Goal: Task Accomplishment & Management: Manage account settings

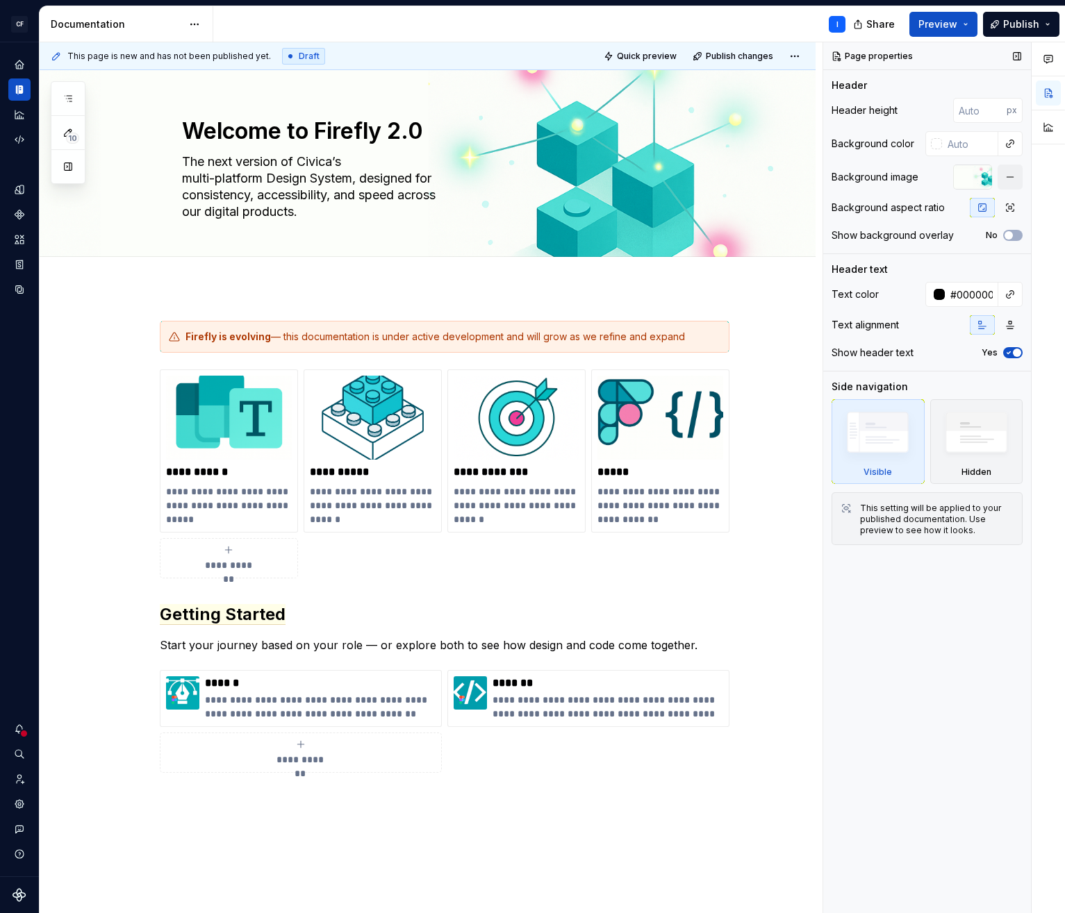
click at [922, 752] on div "Page properties Header Header height px Background color Background image Backg…" at bounding box center [927, 478] width 208 height 872
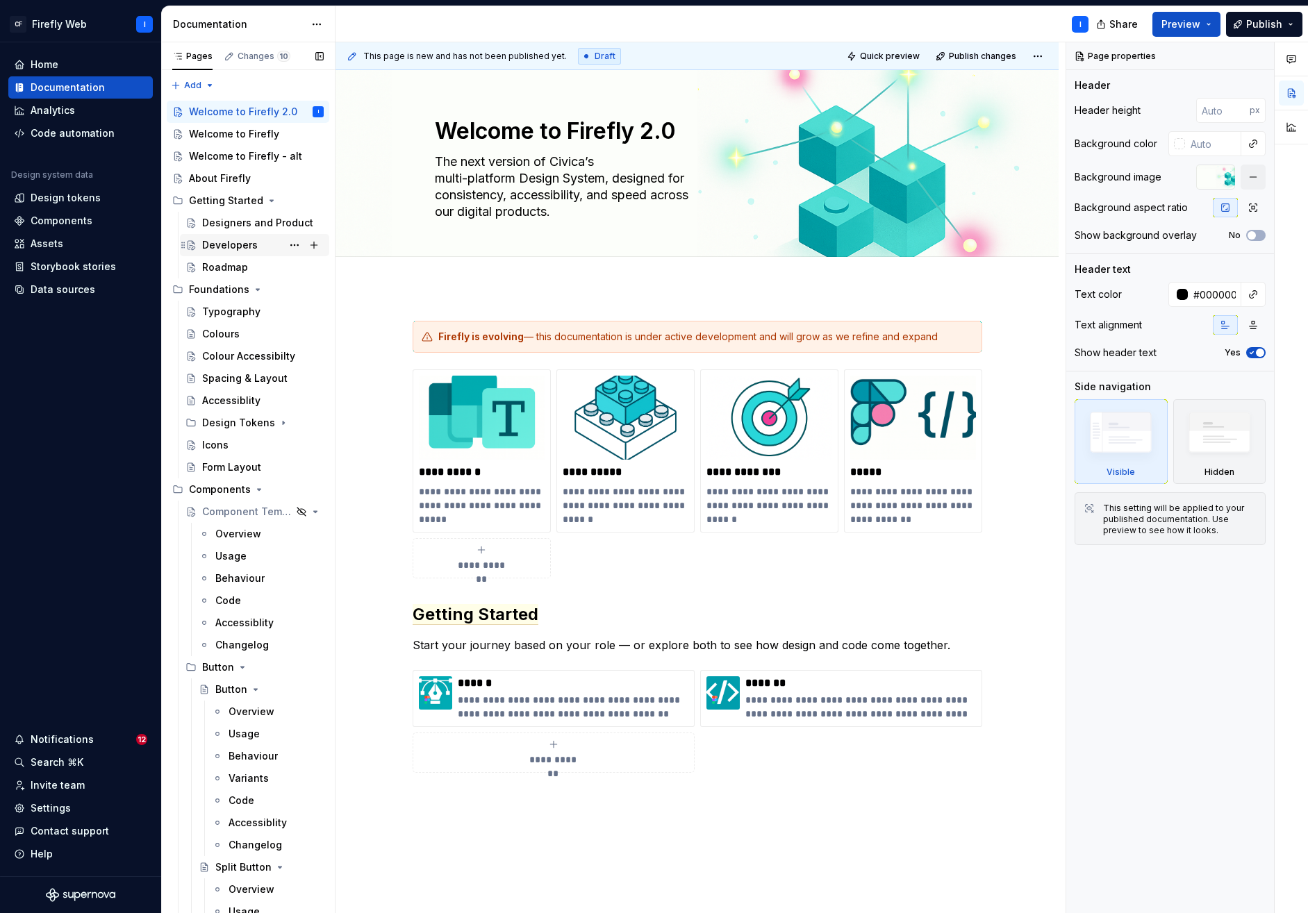
click at [210, 247] on div "Developers" at bounding box center [230, 245] width 56 height 14
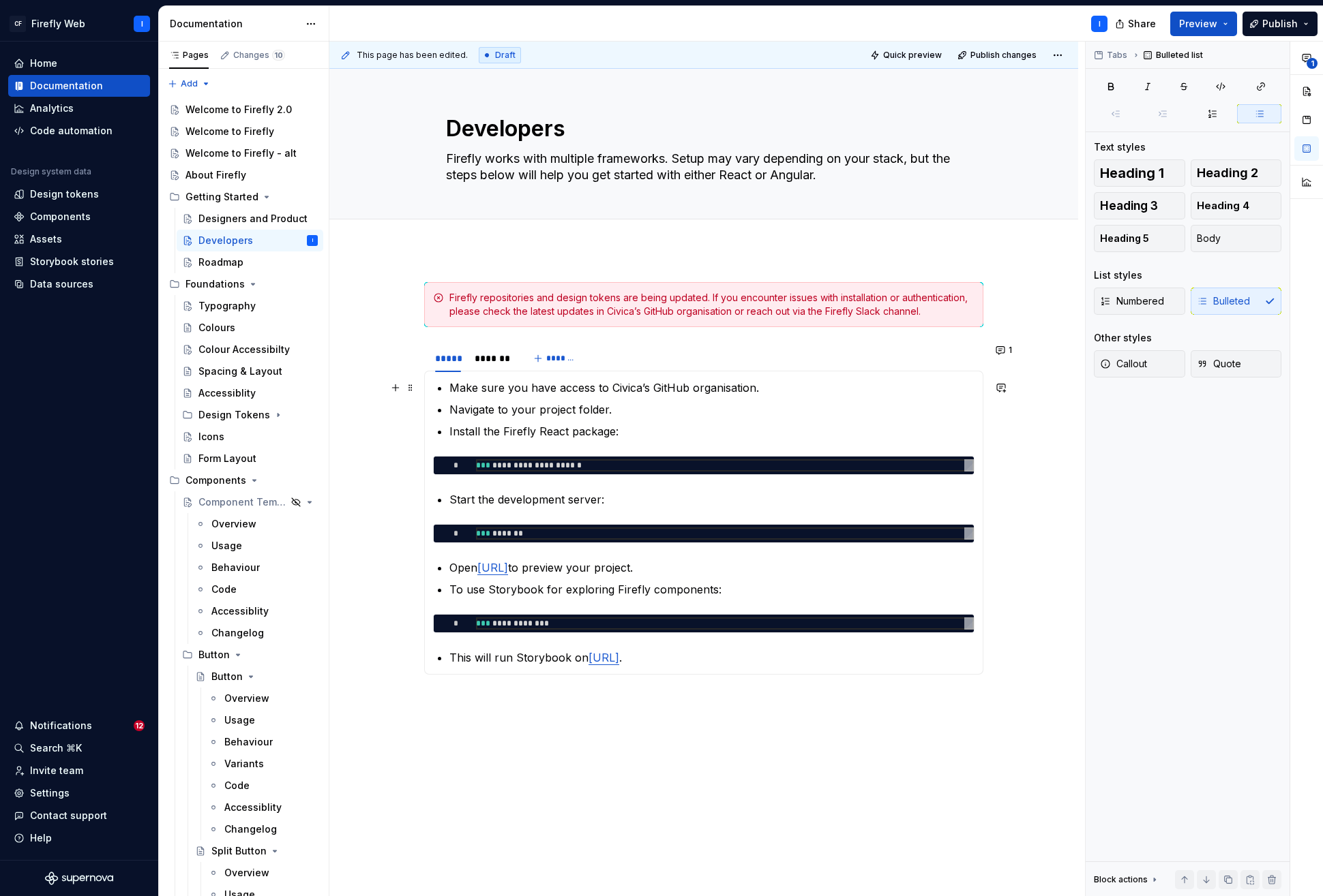
click at [450, 385] on li "Make sure you have access to Civica’s GitHub organisation." at bounding box center [712, 388] width 525 height 17
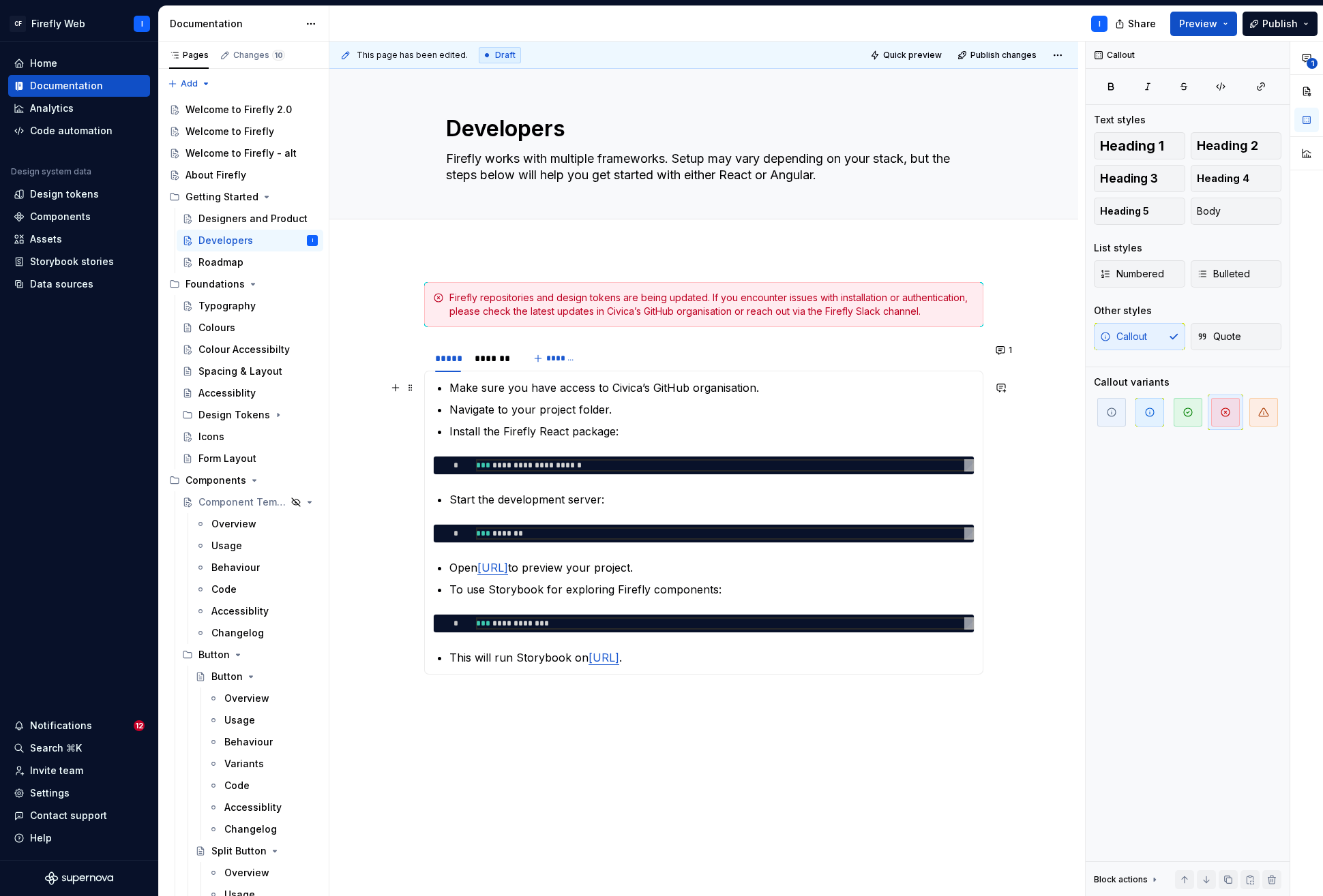
click at [450, 390] on p "Make sure you have access to Civica’s GitHub organisation." at bounding box center [712, 388] width 525 height 17
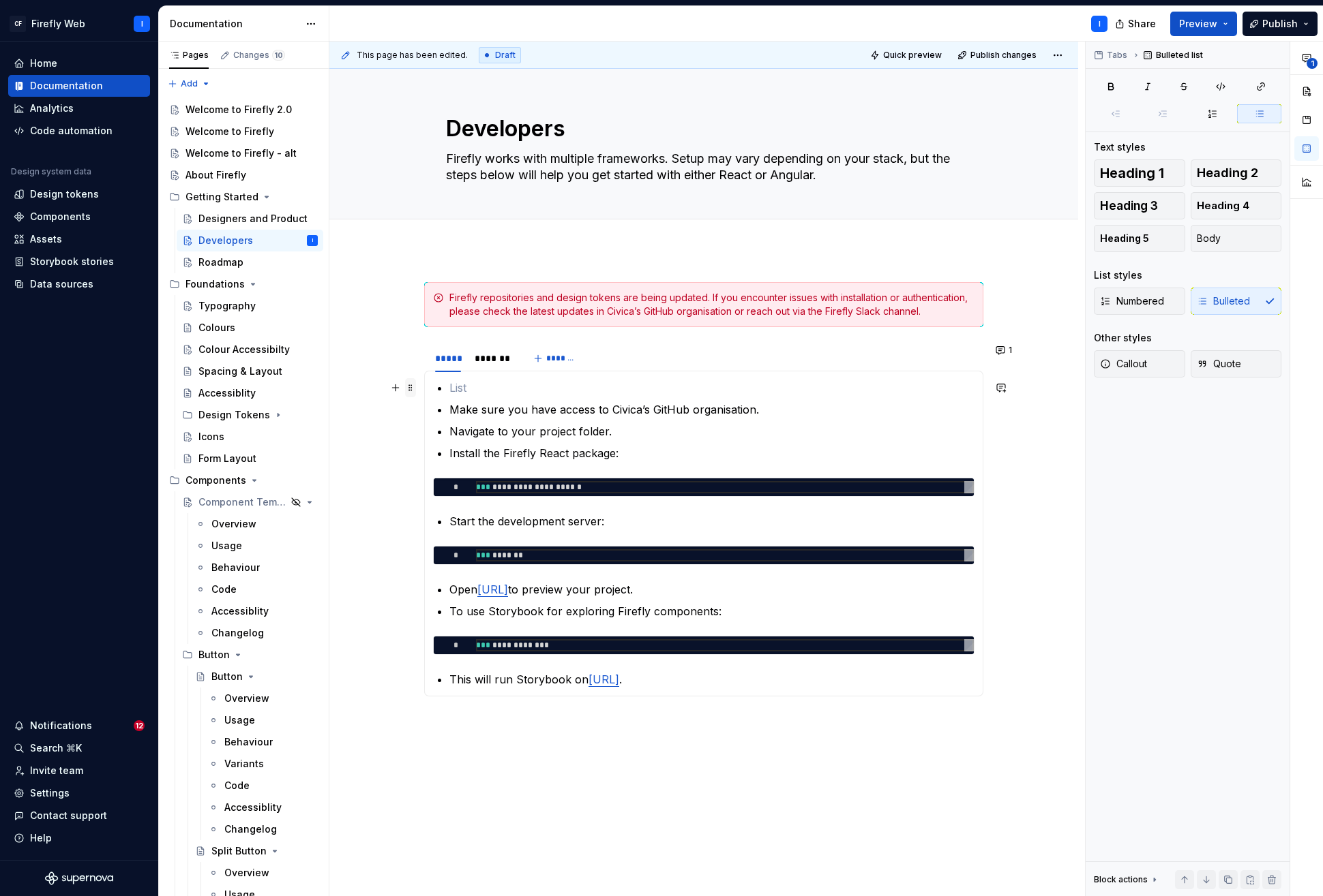
click at [408, 388] on span at bounding box center [410, 388] width 11 height 19
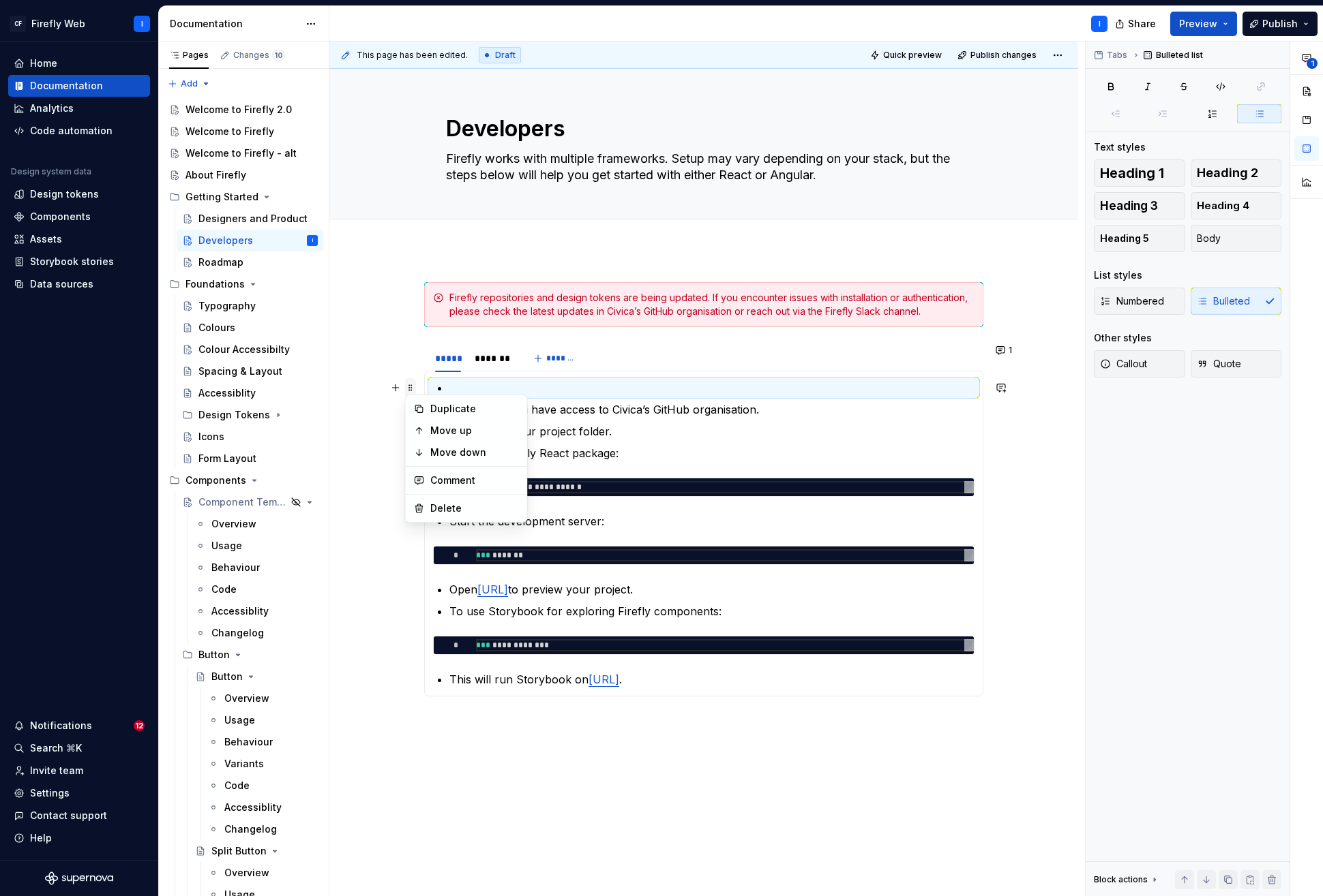
click at [408, 388] on span at bounding box center [410, 388] width 11 height 19
click at [467, 388] on p at bounding box center [712, 388] width 525 height 17
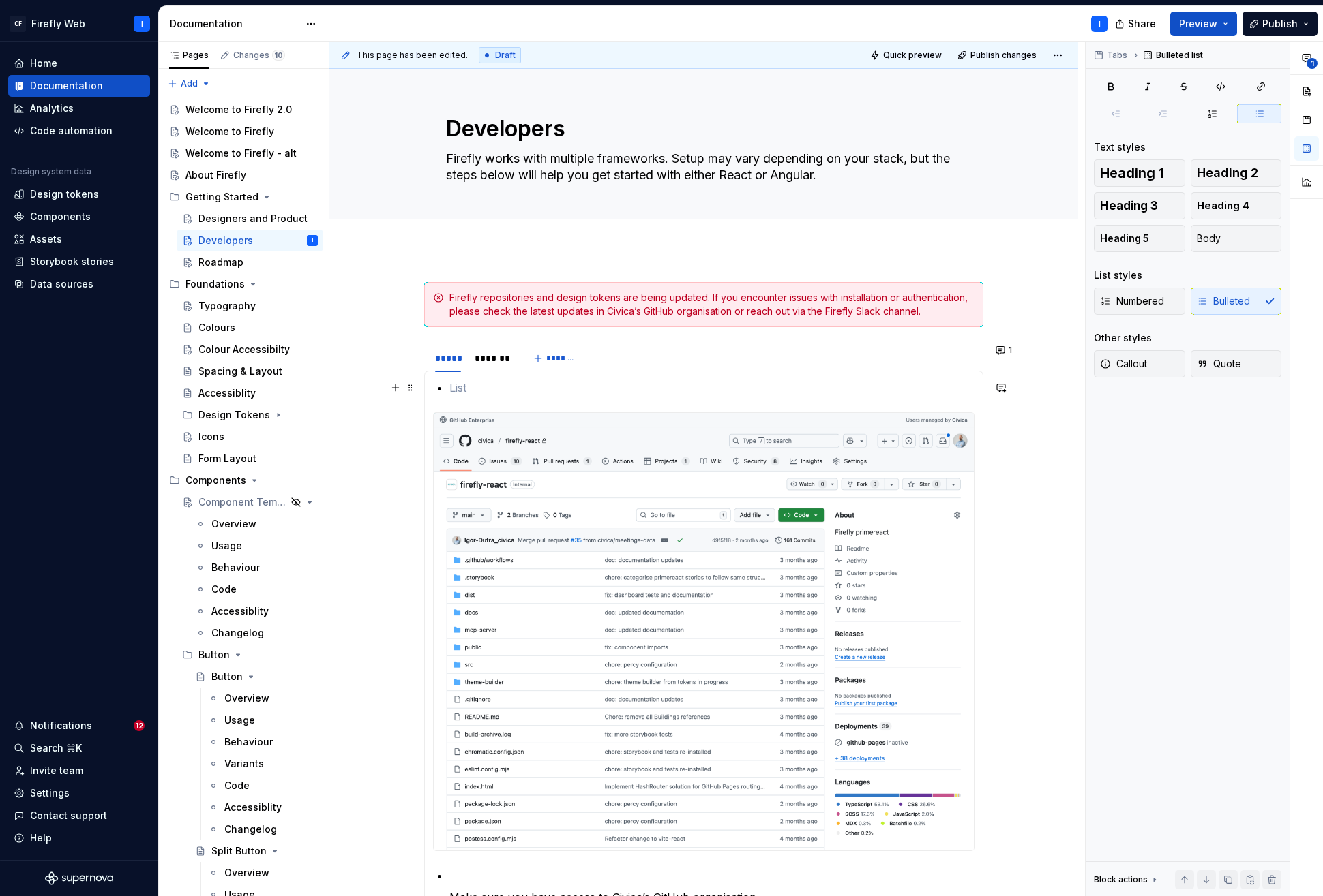
click at [465, 394] on p at bounding box center [712, 388] width 525 height 17
click at [409, 389] on span at bounding box center [410, 388] width 11 height 19
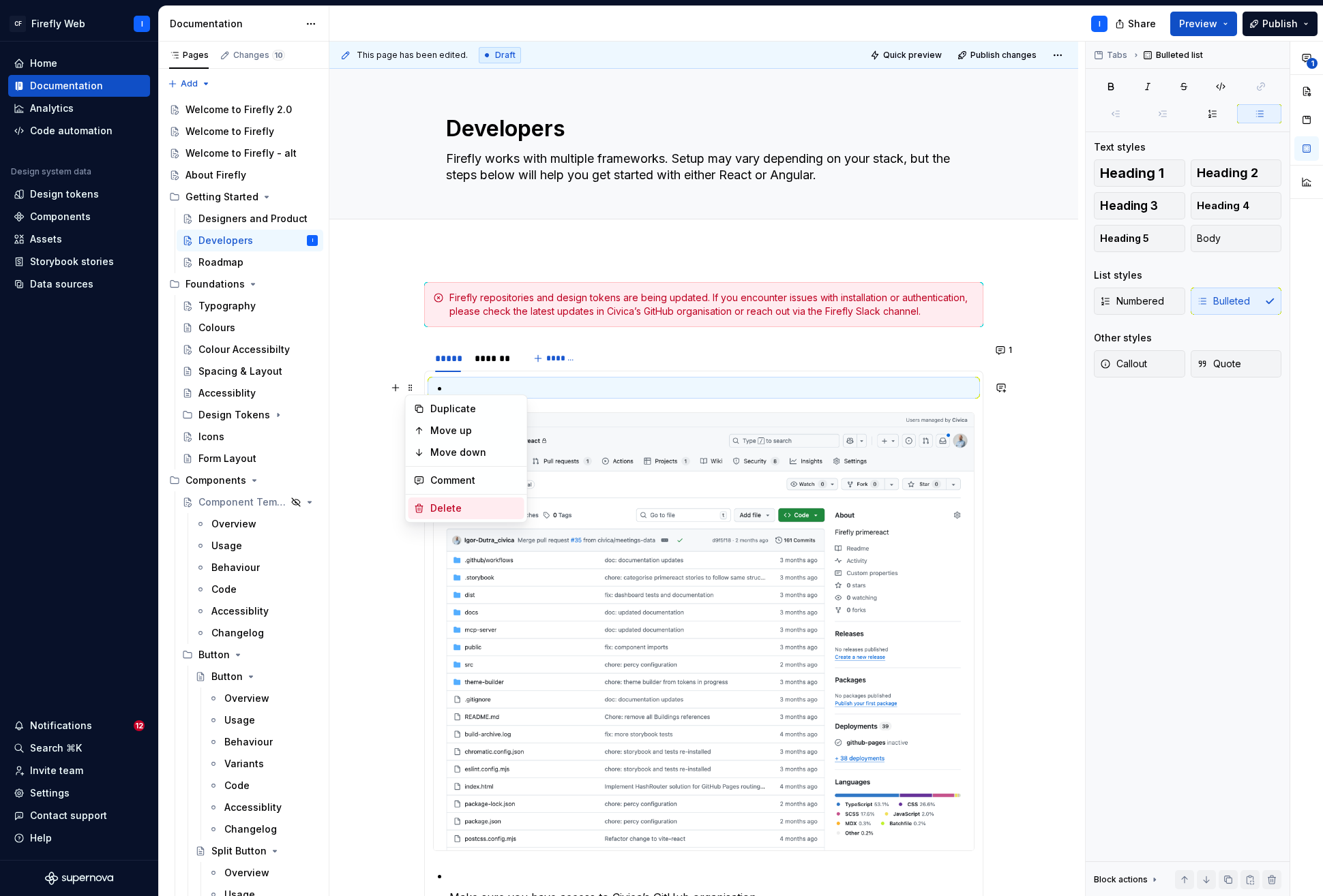
click at [461, 507] on div "Delete" at bounding box center [474, 508] width 88 height 14
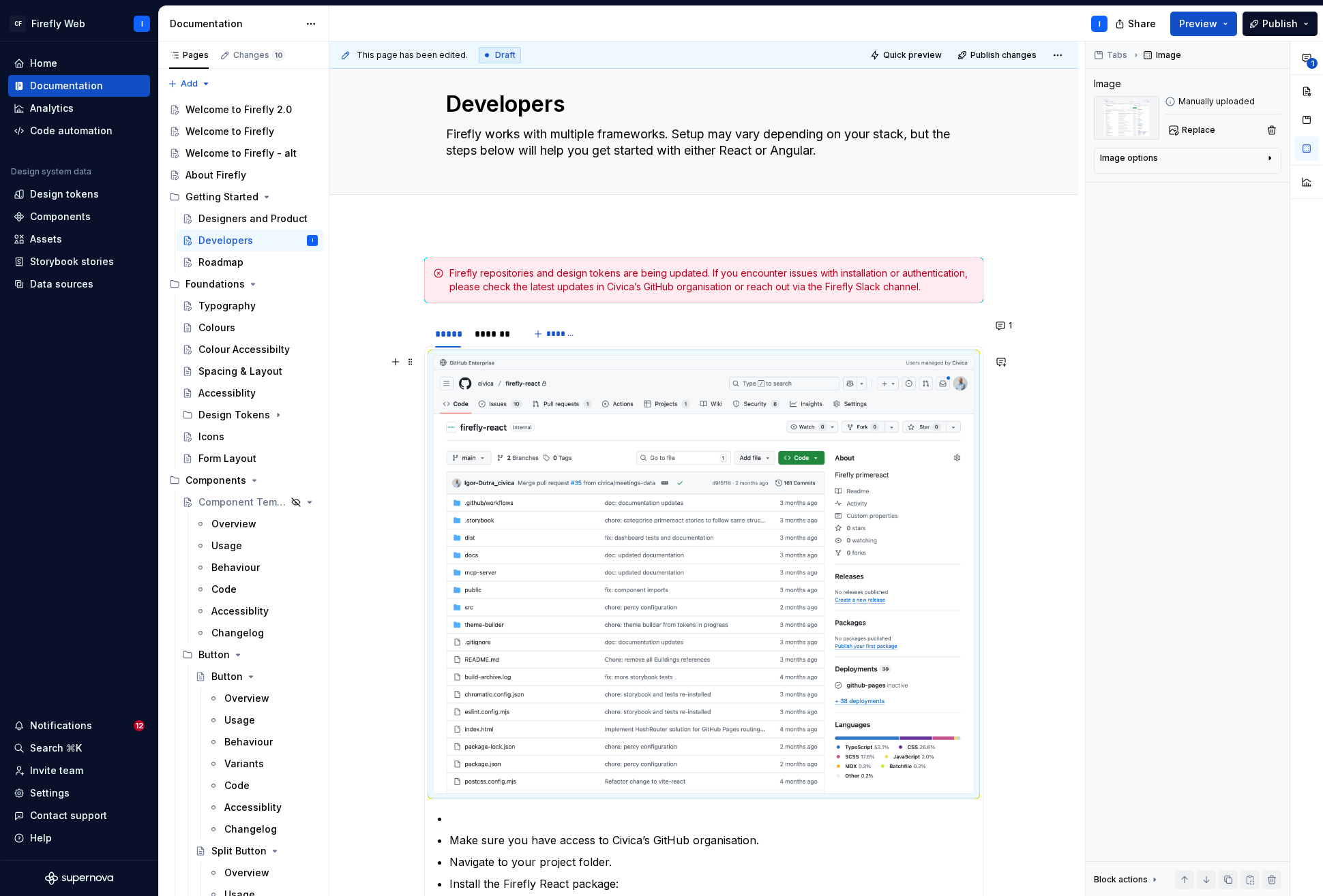
scroll to position [26, 0]
click at [465, 818] on p at bounding box center [712, 817] width 525 height 17
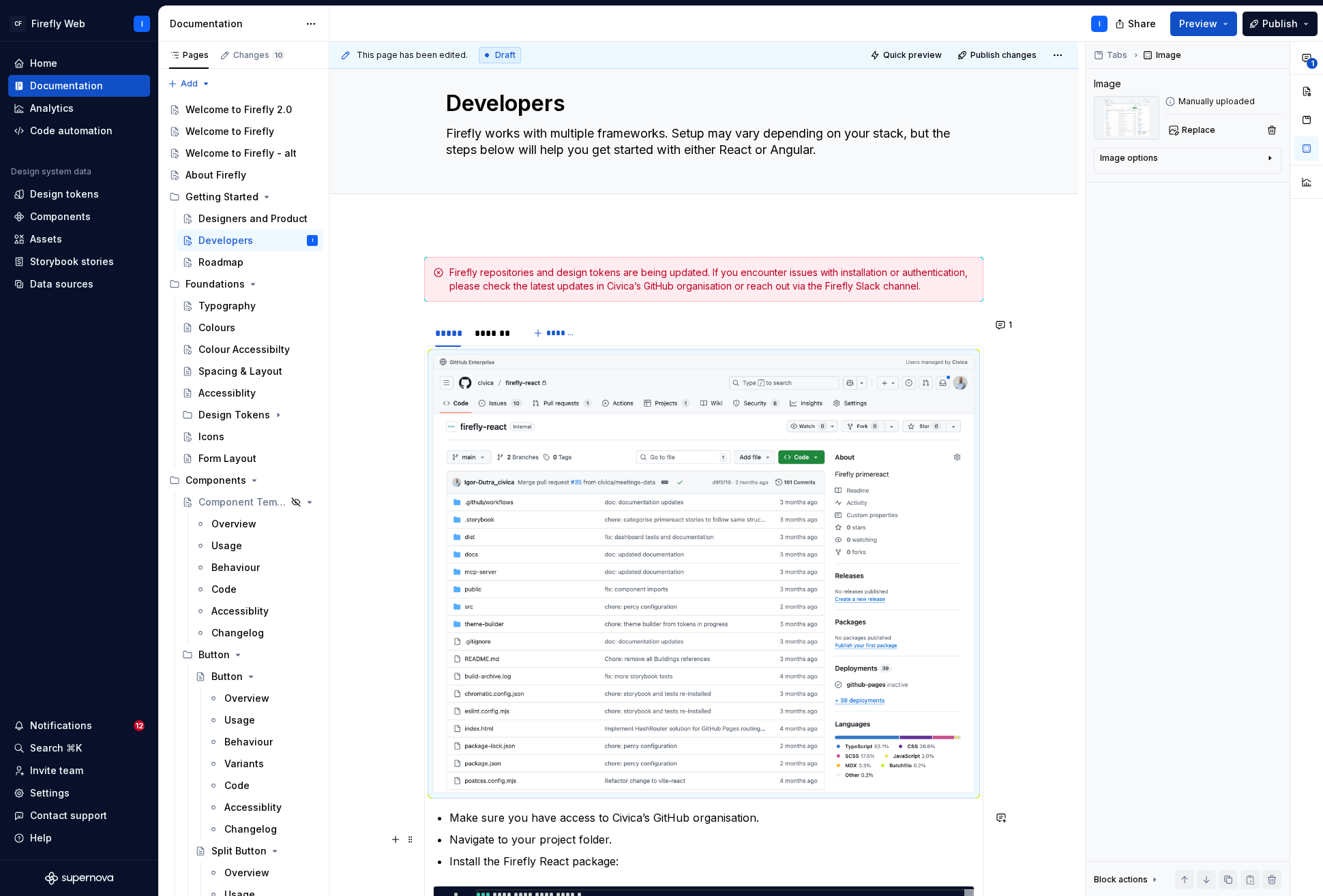
drag, startPoint x: 615, startPoint y: 835, endPoint x: 671, endPoint y: 836, distance: 56.0
click at [617, 834] on p "Navigate to your project folder." at bounding box center [712, 839] width 525 height 17
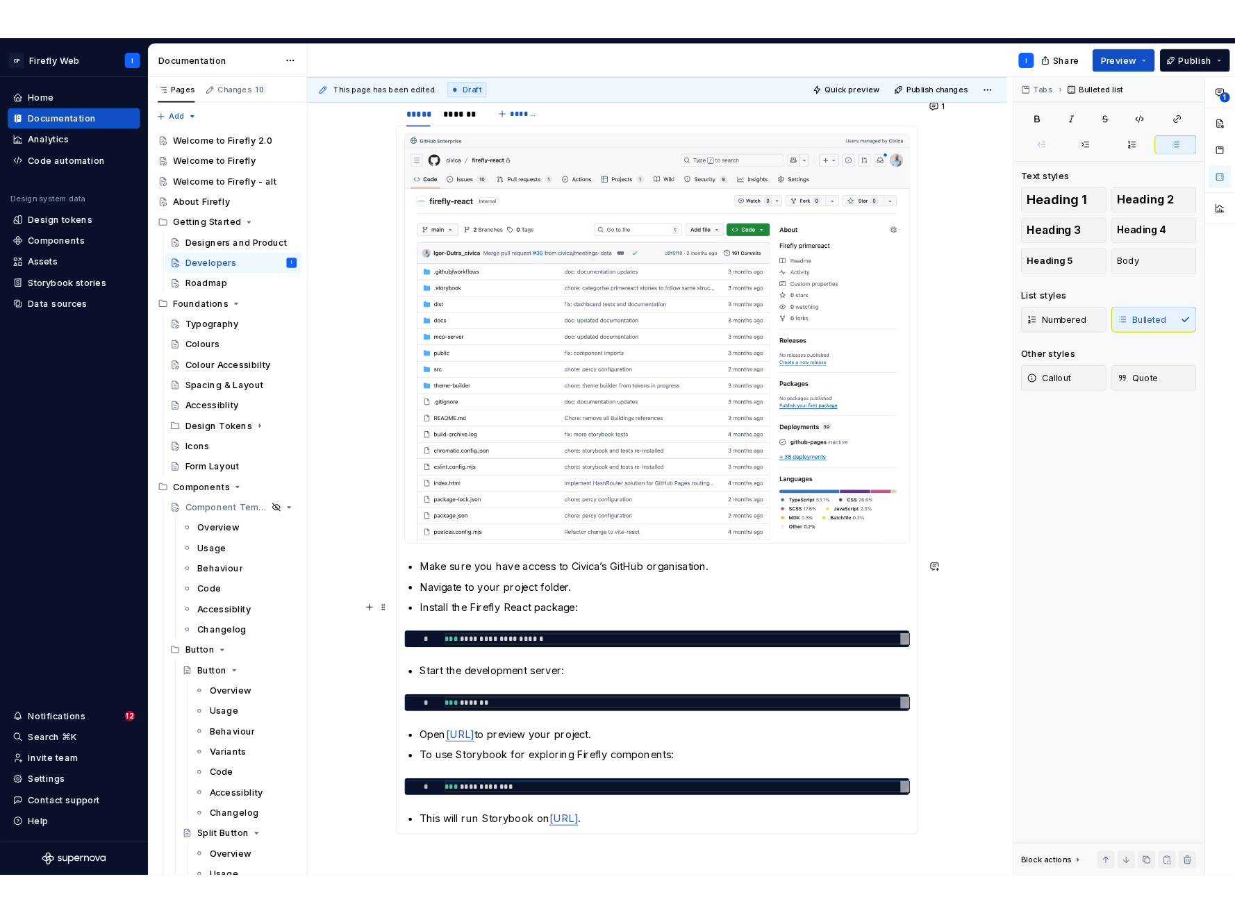
scroll to position [0, 0]
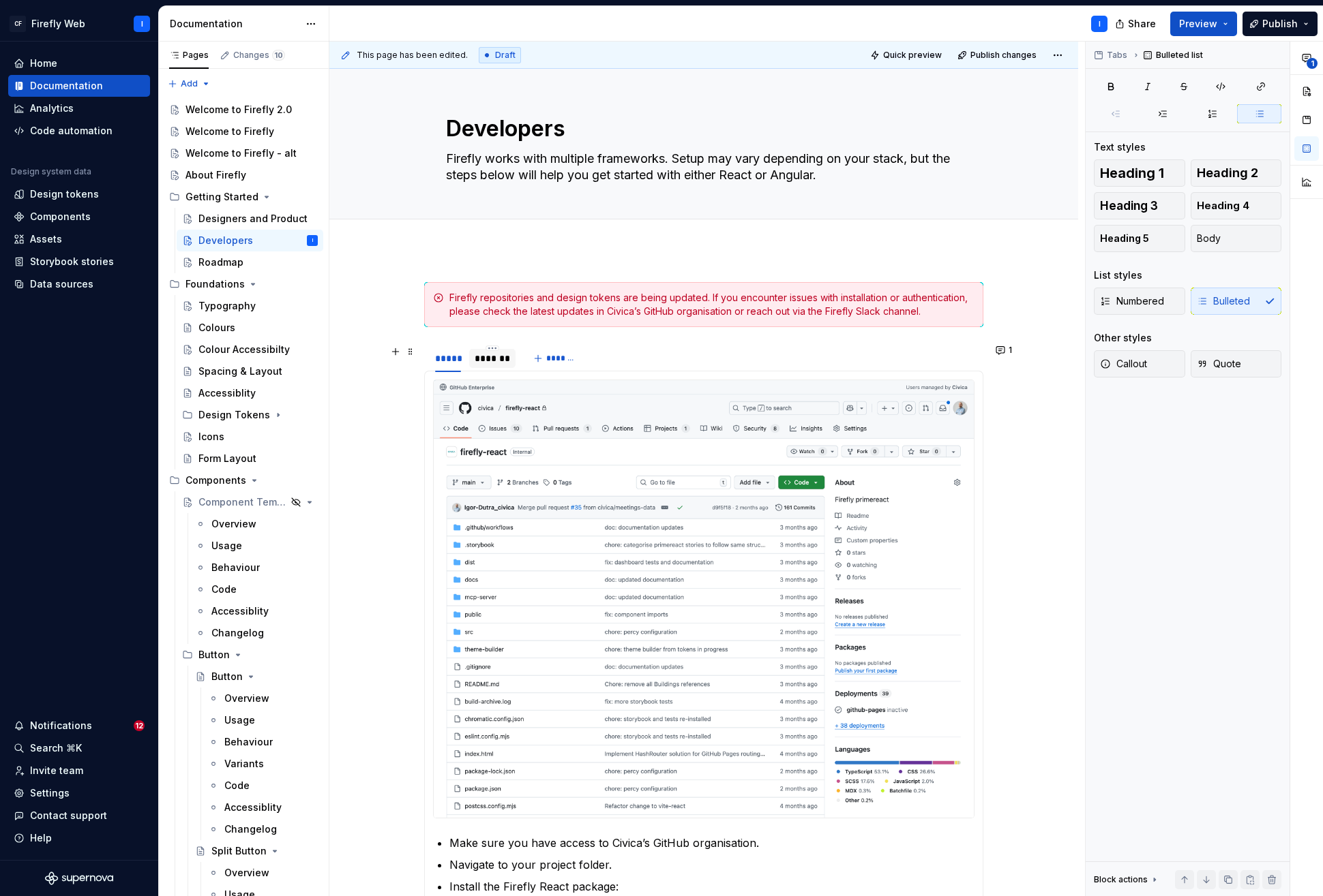
click at [494, 358] on div "*******" at bounding box center [492, 358] width 35 height 14
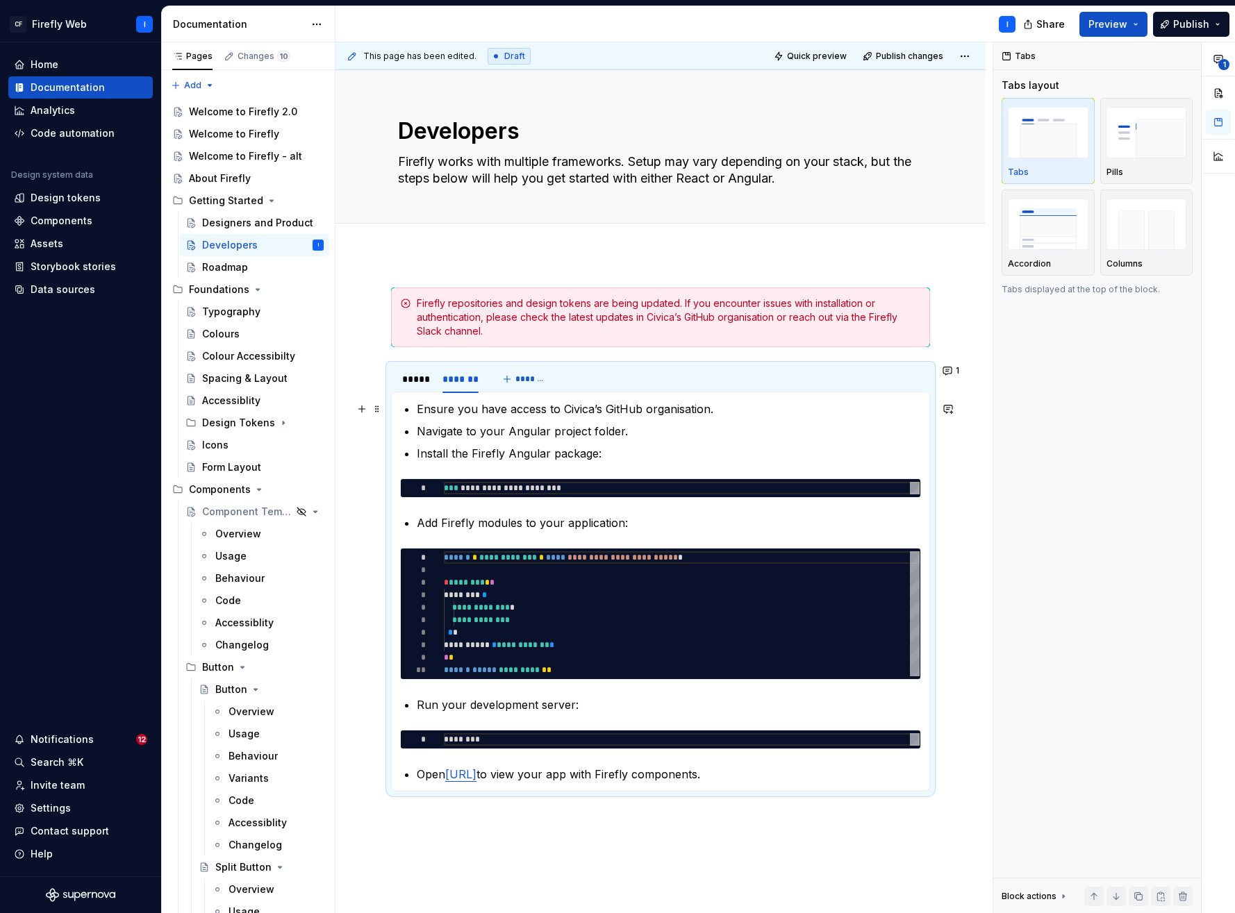
drag, startPoint x: 417, startPoint y: 411, endPoint x: 431, endPoint y: 402, distance: 16.6
click at [417, 411] on p "Ensure you have access to Civica’s GitHub organisation." at bounding box center [669, 409] width 504 height 17
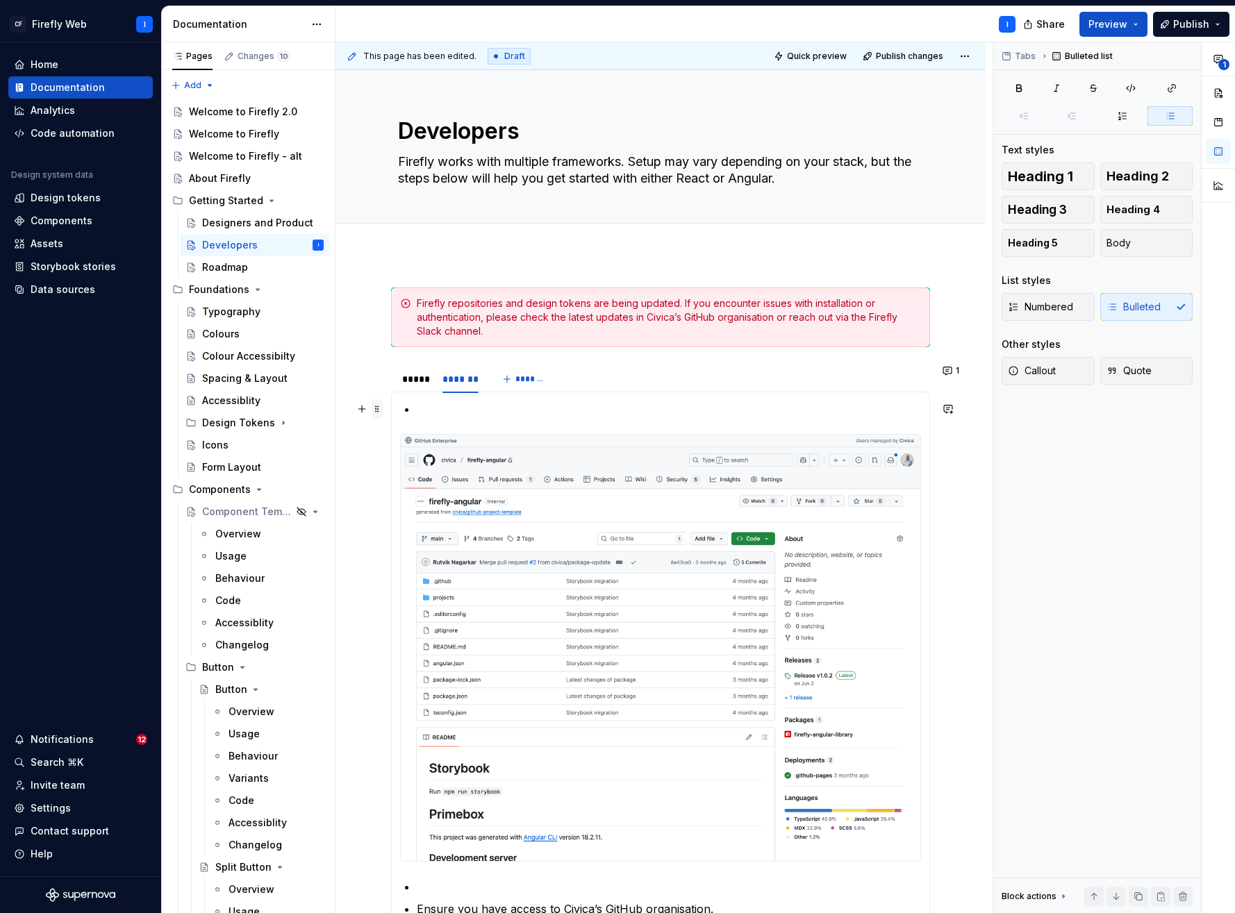
click at [377, 411] on span at bounding box center [377, 408] width 11 height 19
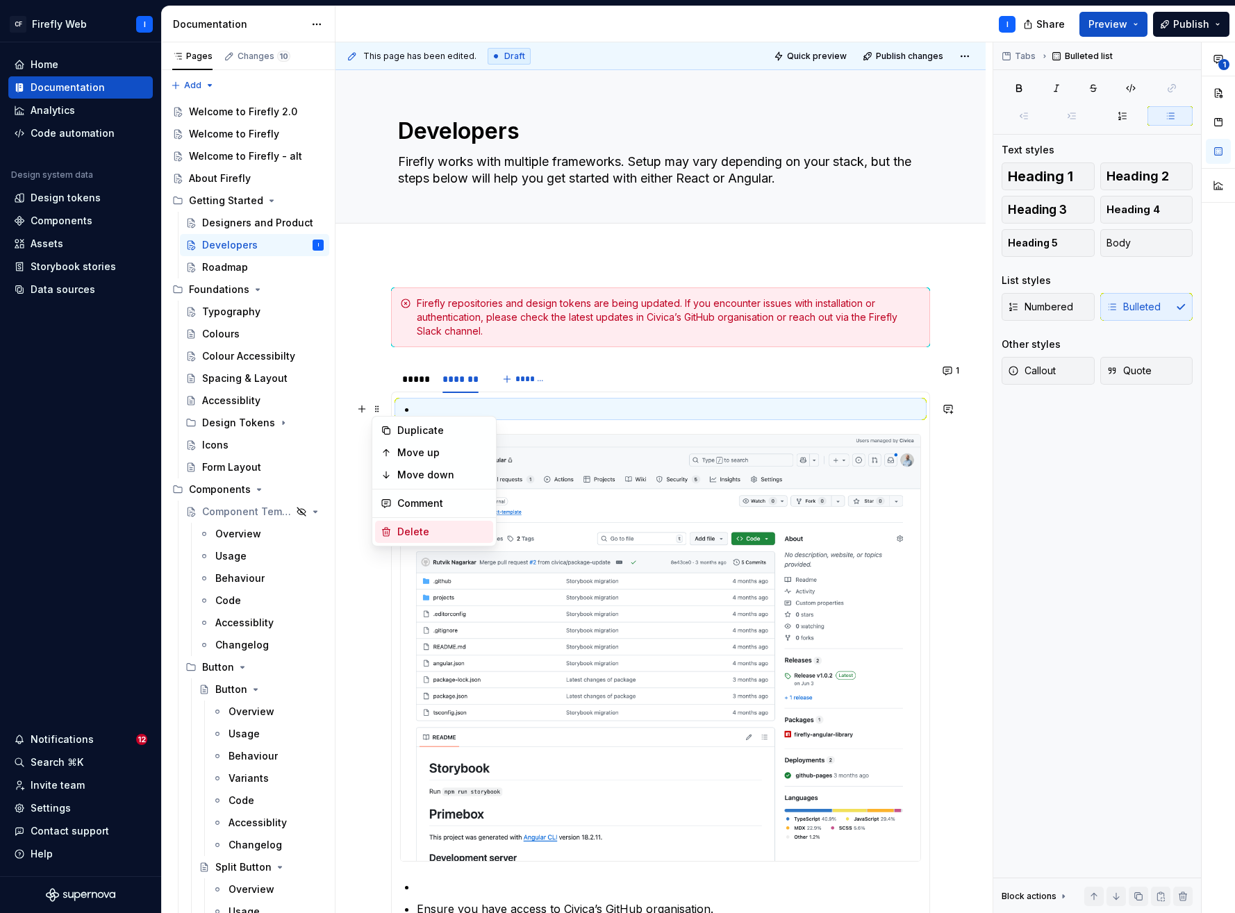
click at [420, 533] on div "Delete" at bounding box center [442, 532] width 90 height 14
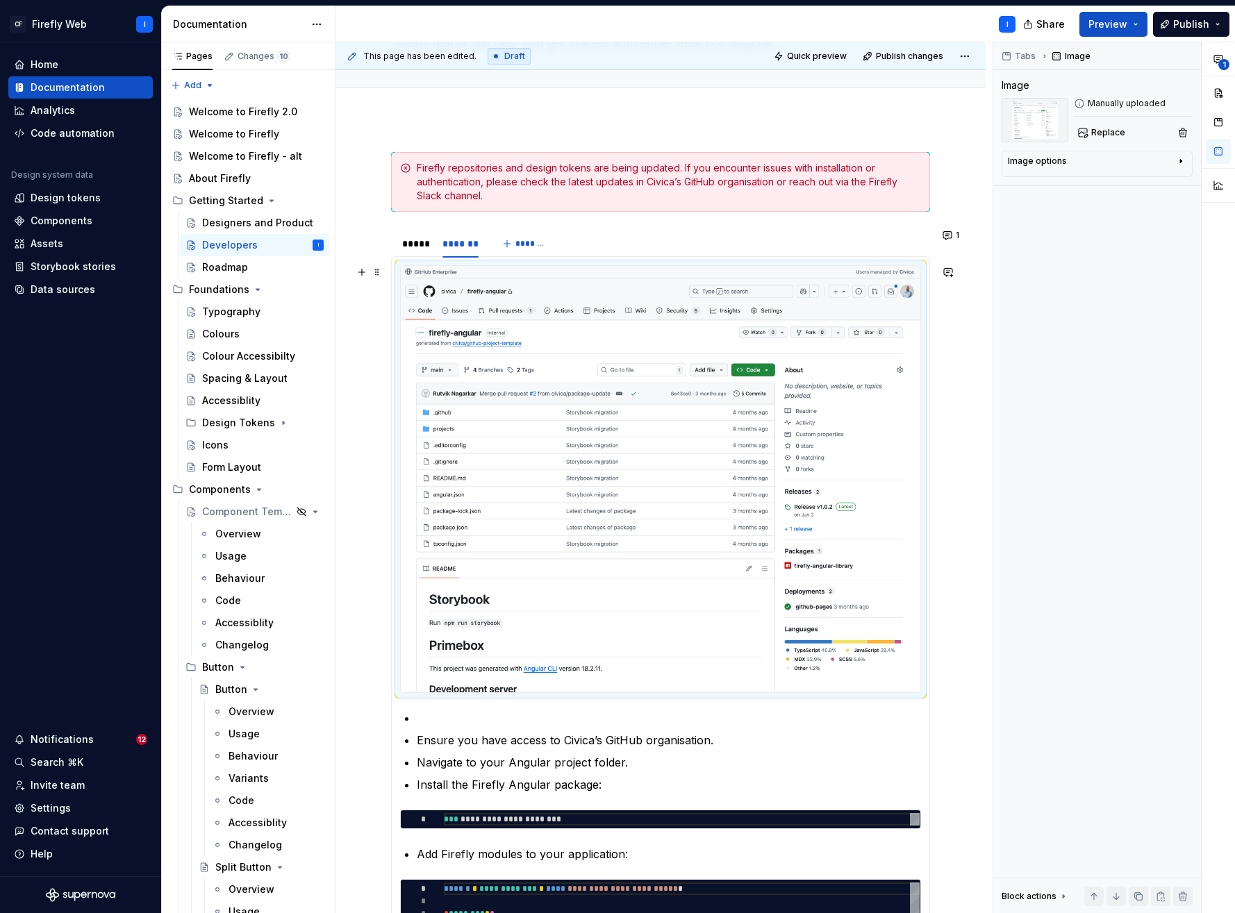
scroll to position [210, 0]
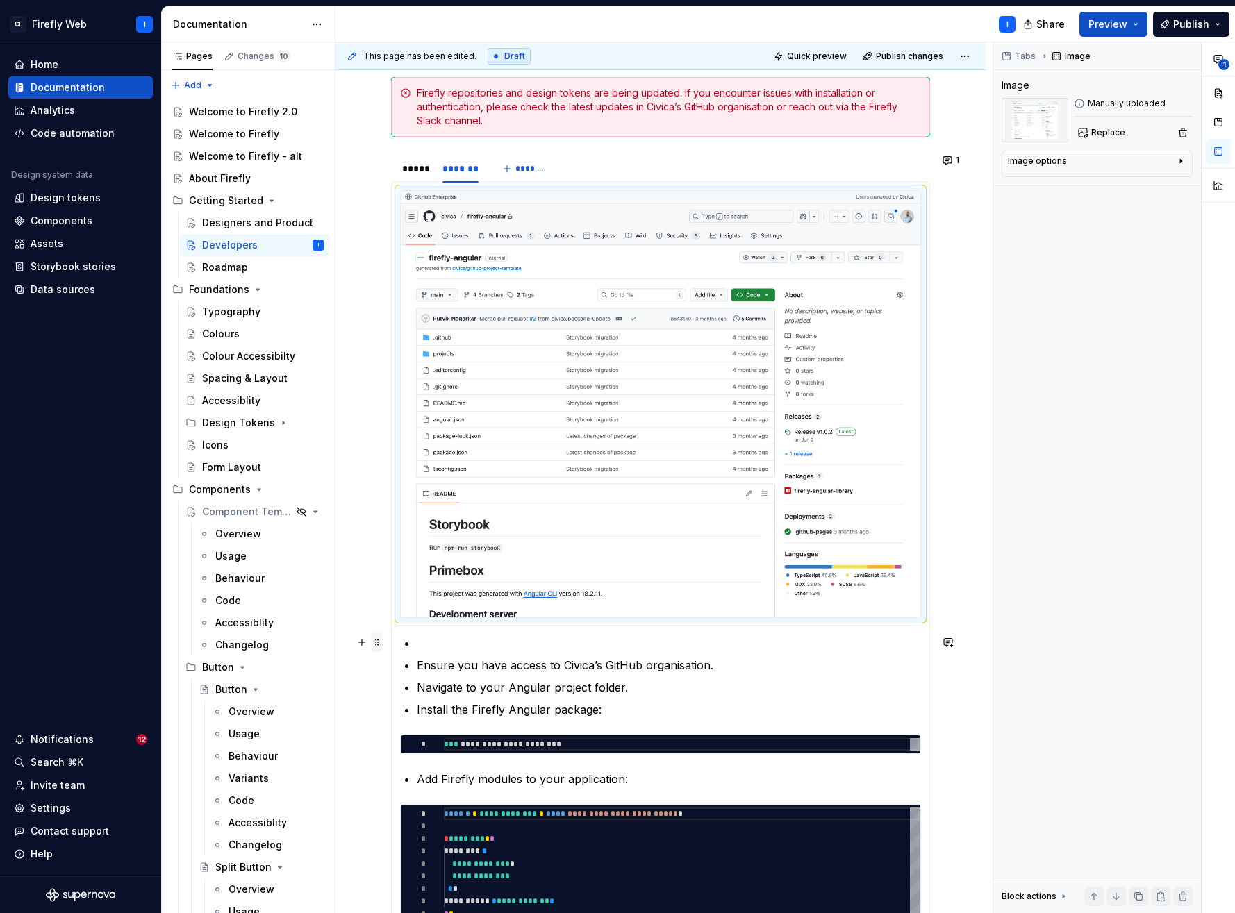
click at [375, 645] on span at bounding box center [377, 642] width 11 height 19
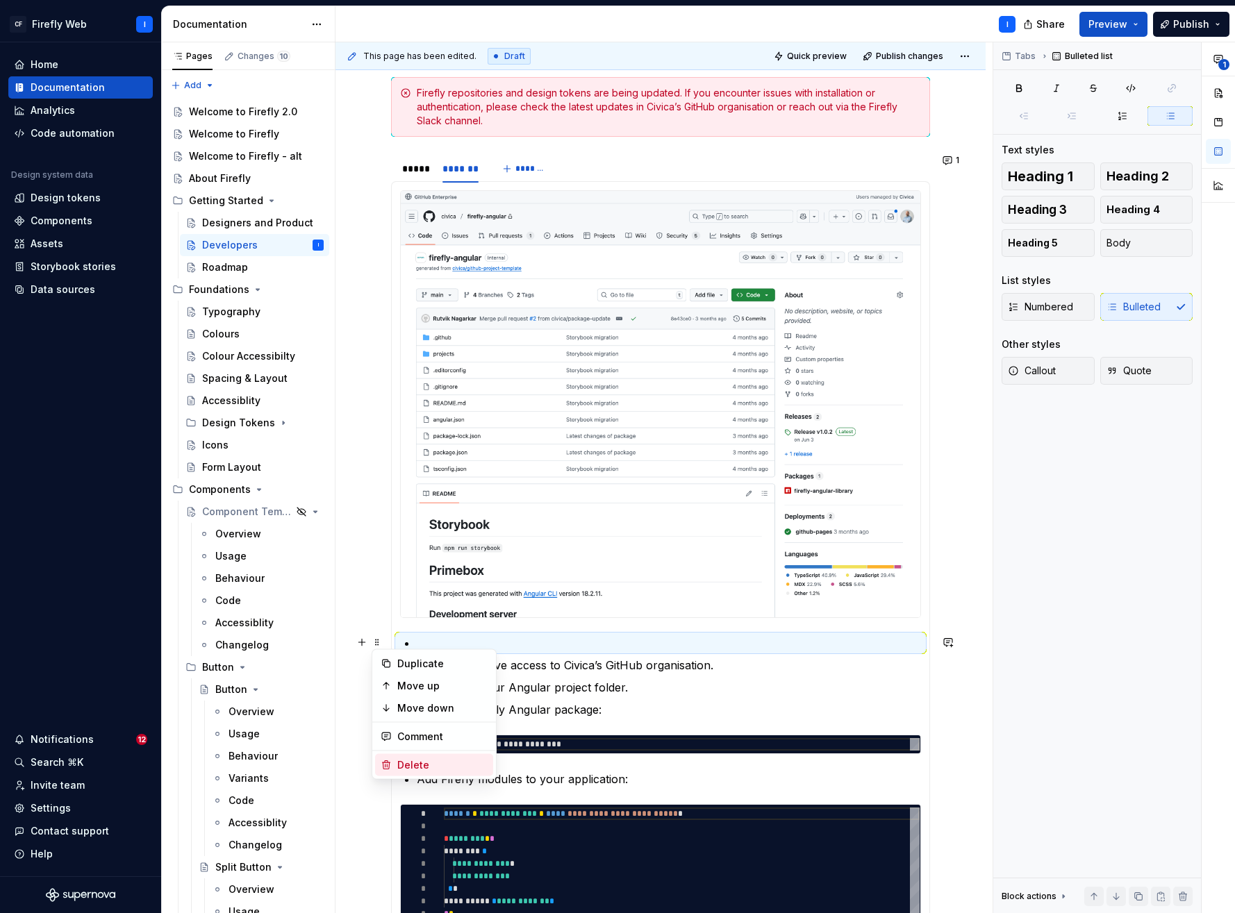
drag, startPoint x: 419, startPoint y: 763, endPoint x: 437, endPoint y: 756, distance: 19.1
click at [419, 763] on div "Delete" at bounding box center [442, 766] width 90 height 14
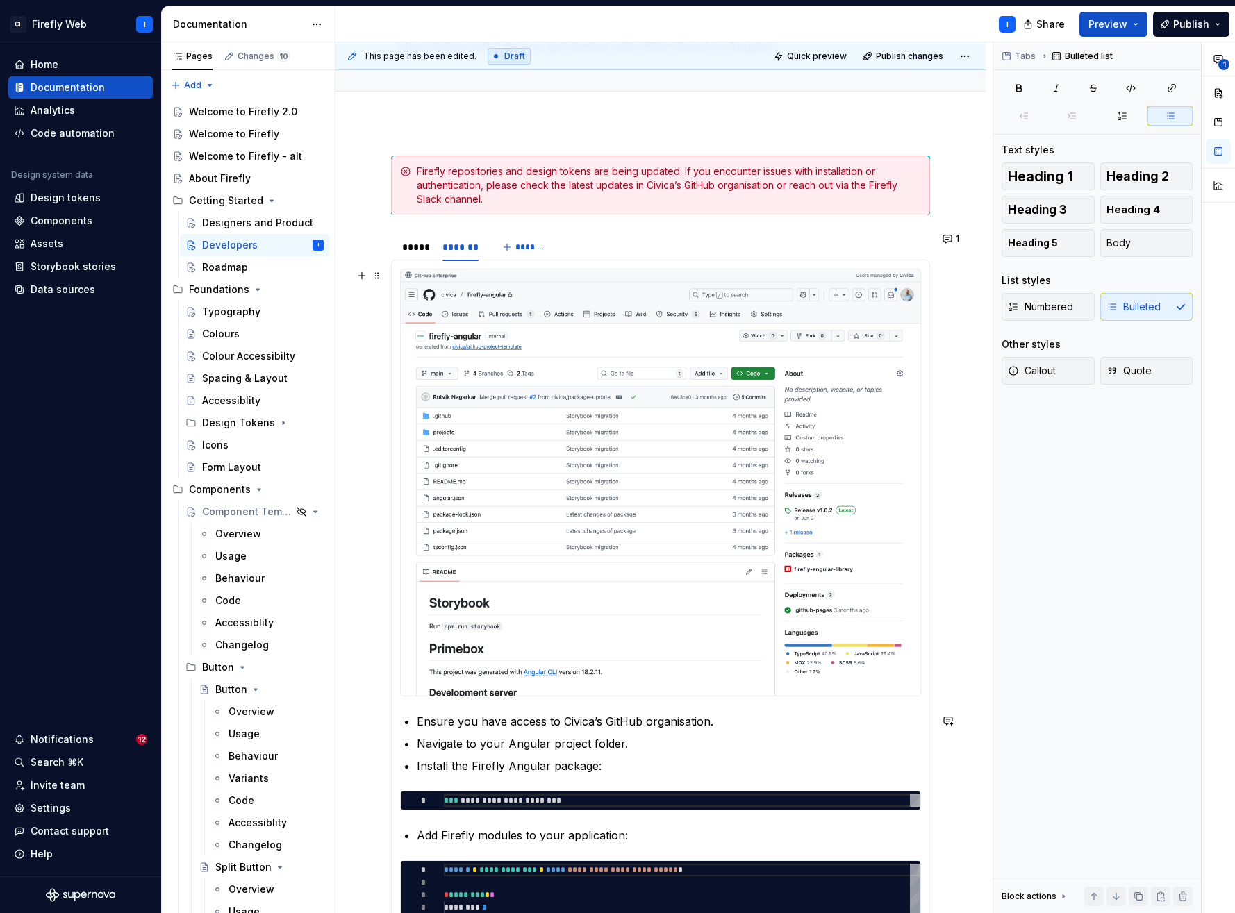
scroll to position [0, 0]
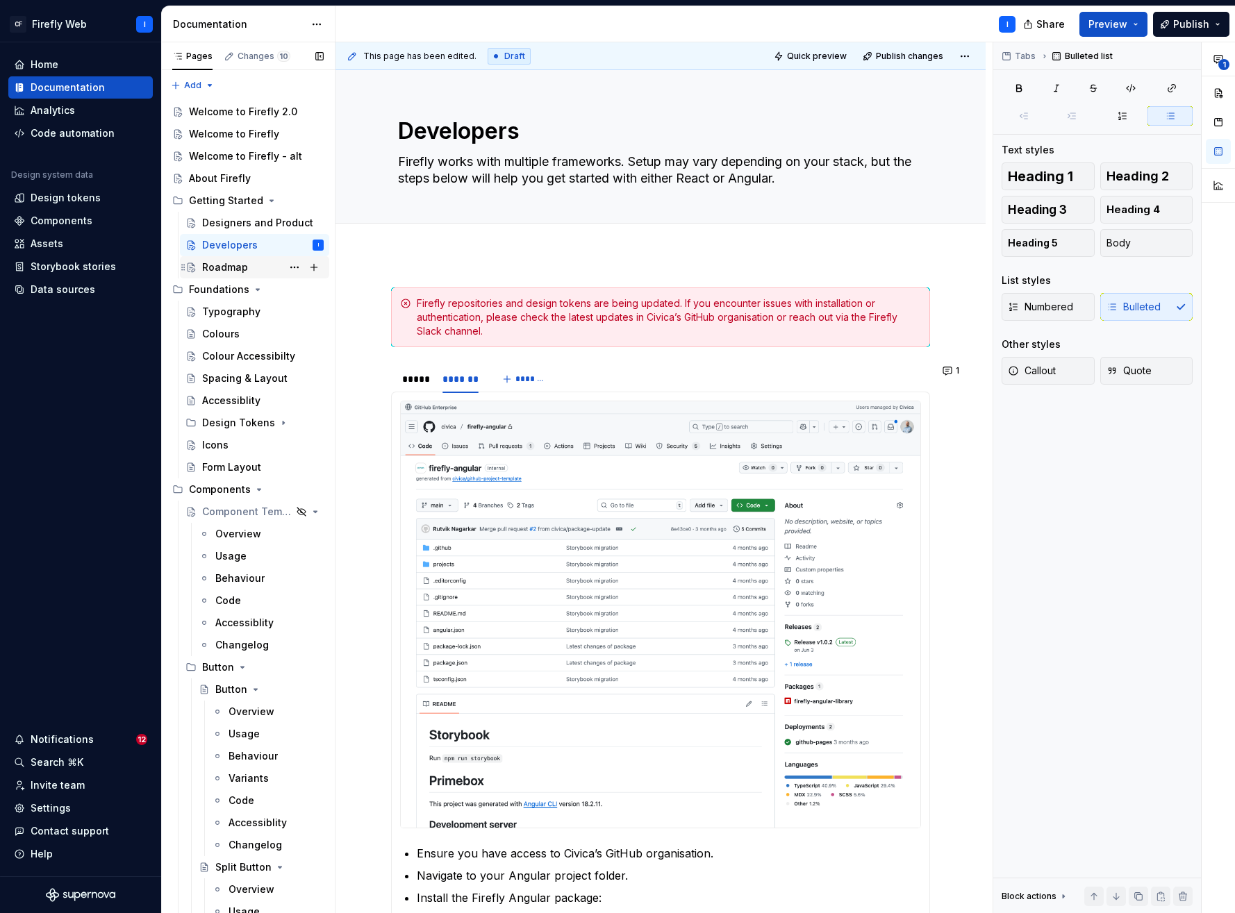
click at [223, 272] on div "Roadmap" at bounding box center [225, 267] width 46 height 14
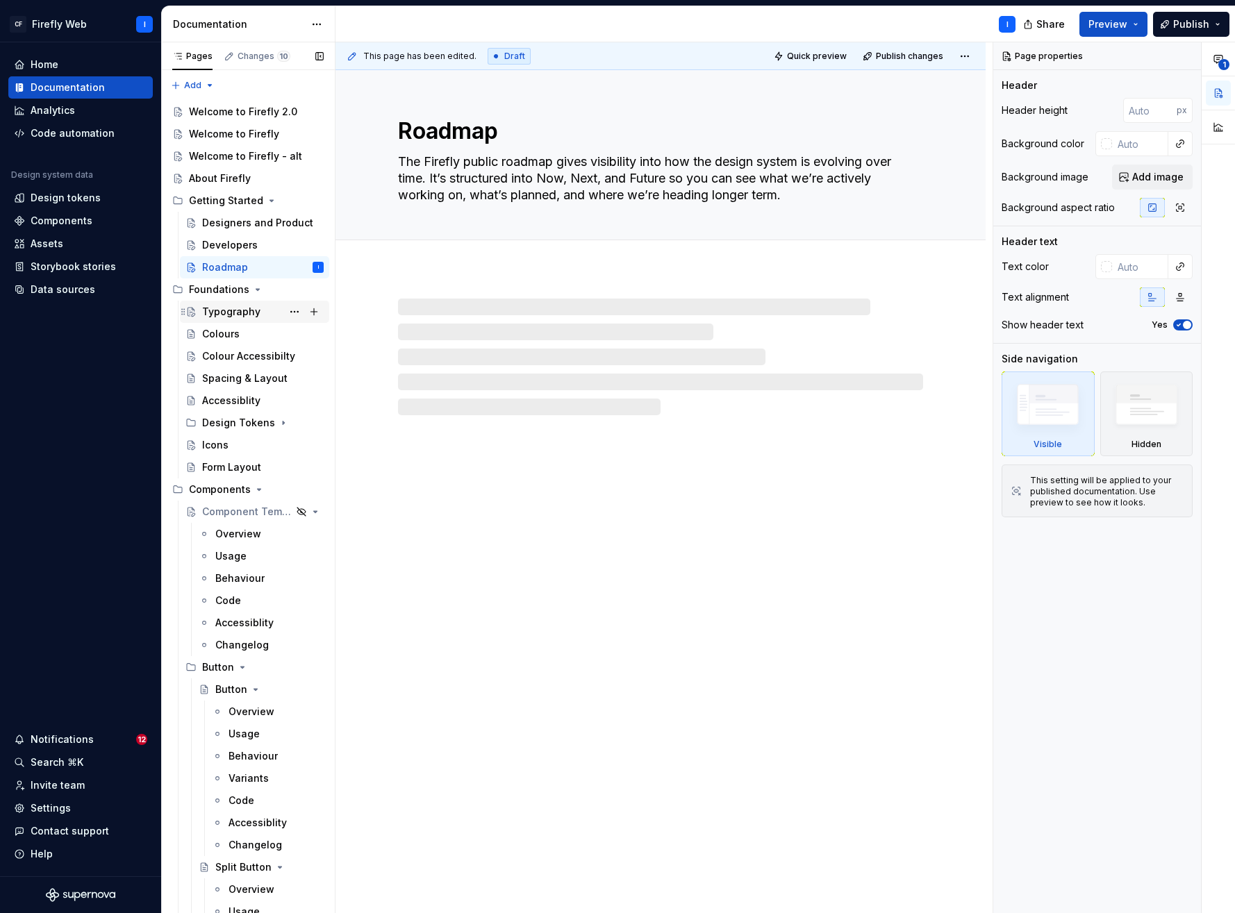
click at [223, 315] on div "Typography" at bounding box center [231, 312] width 58 height 14
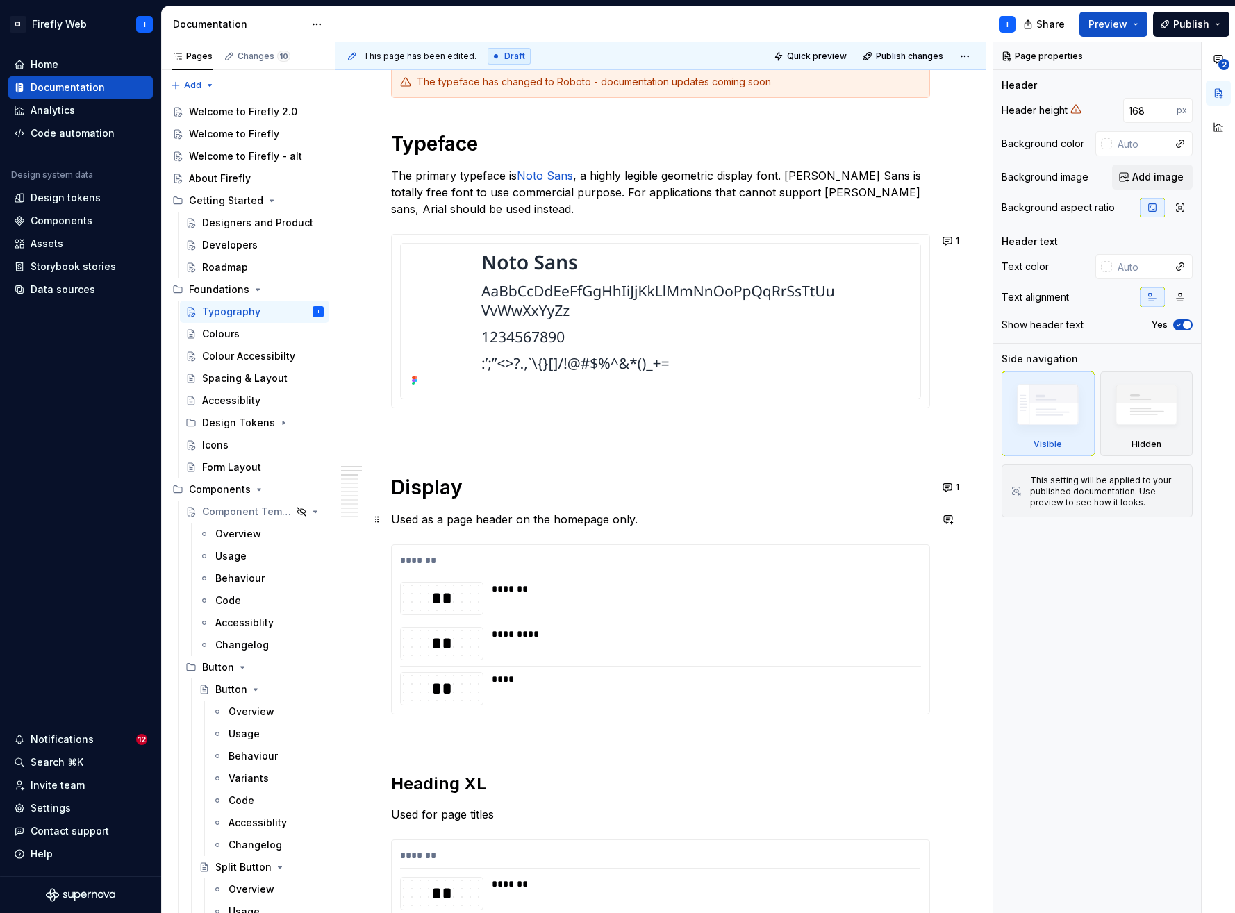
scroll to position [298, 0]
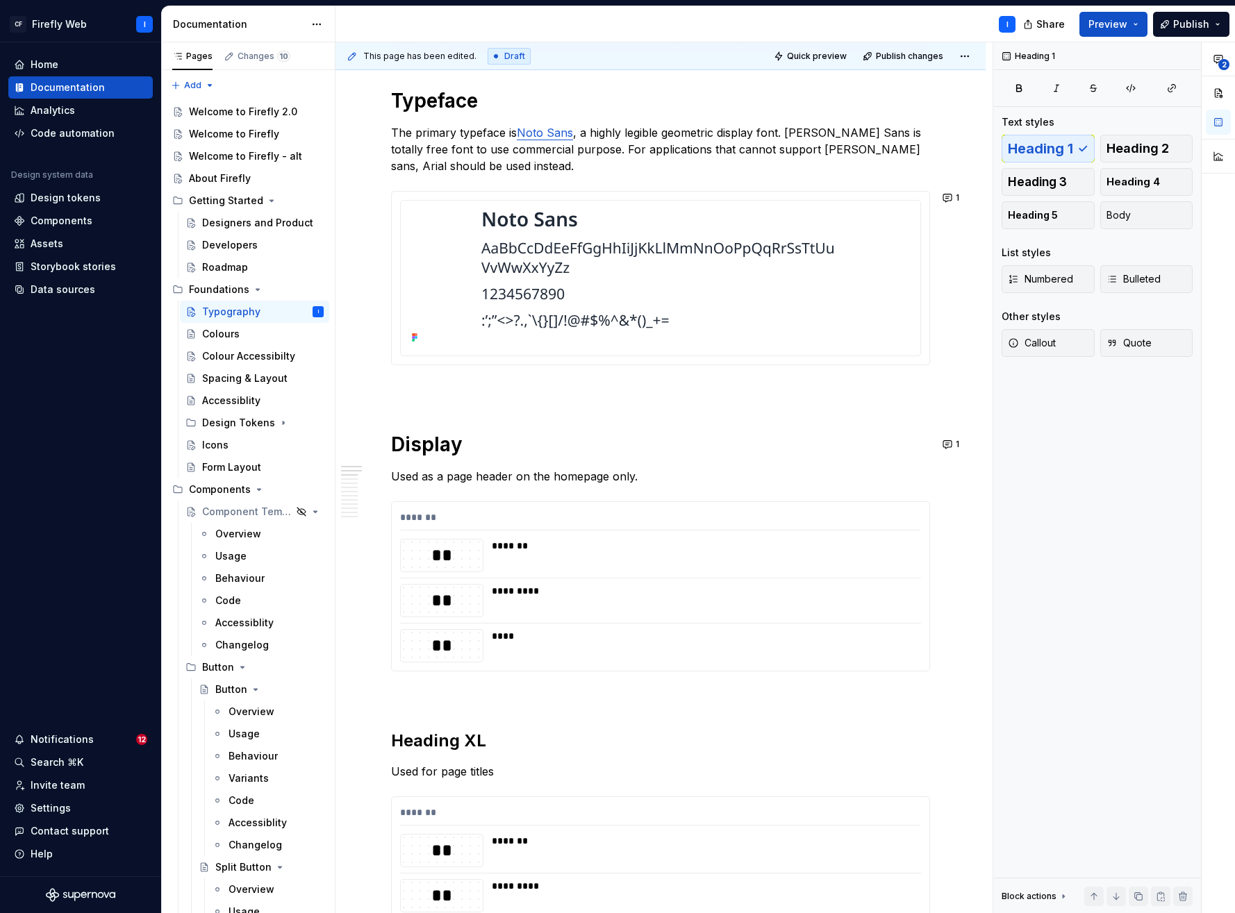
click at [415, 391] on p at bounding box center [660, 390] width 539 height 17
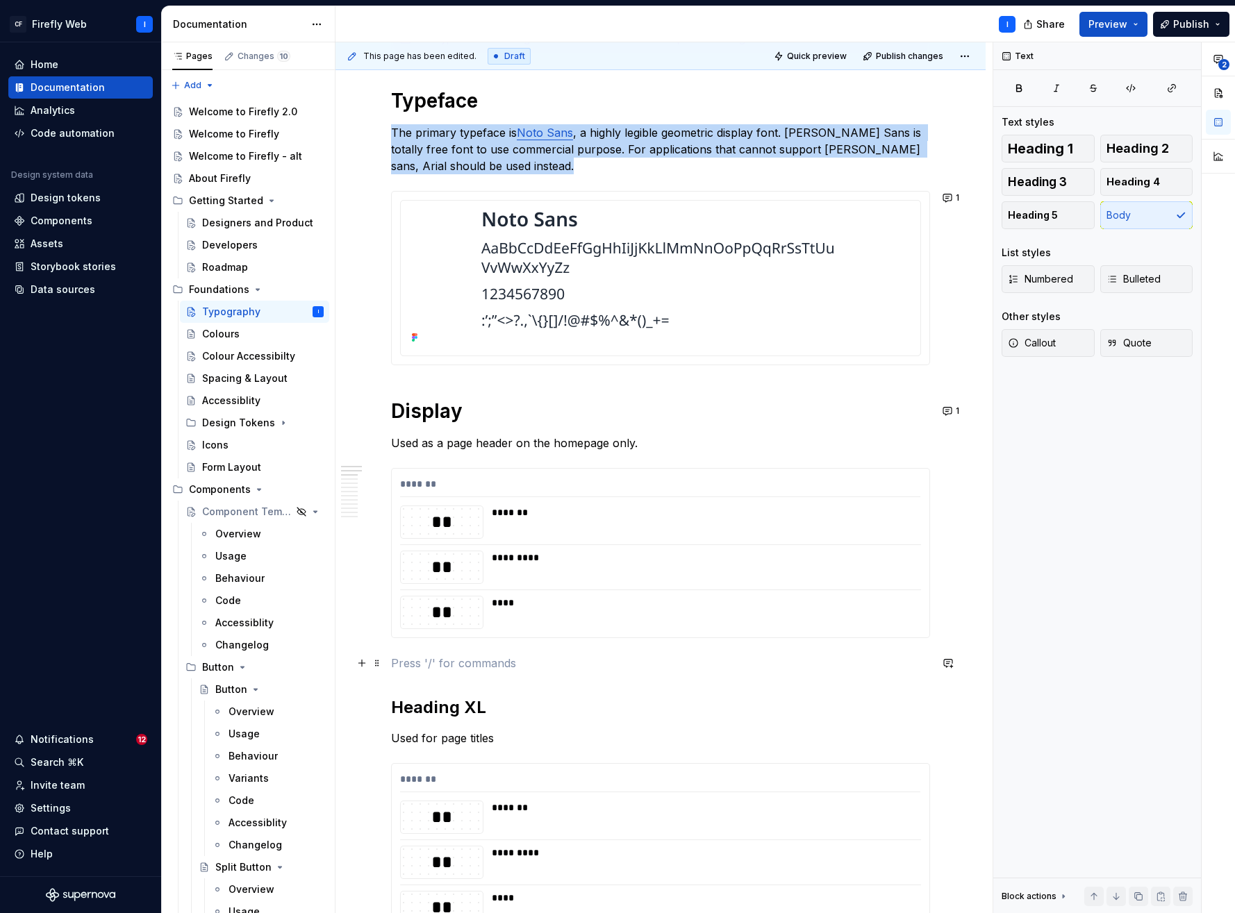
click at [410, 663] on p at bounding box center [660, 663] width 539 height 17
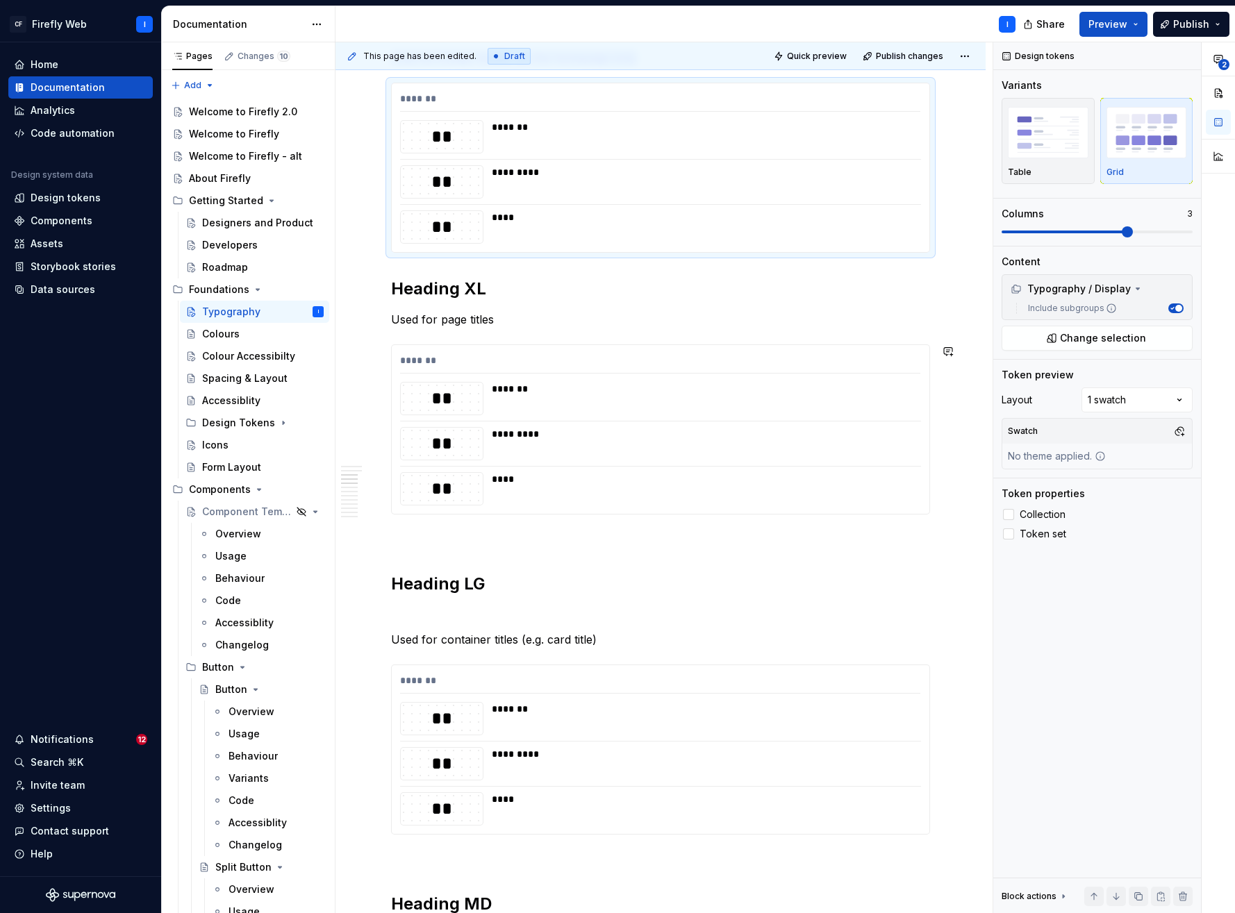
scroll to position [684, 0]
click at [412, 616] on p at bounding box center [660, 614] width 539 height 17
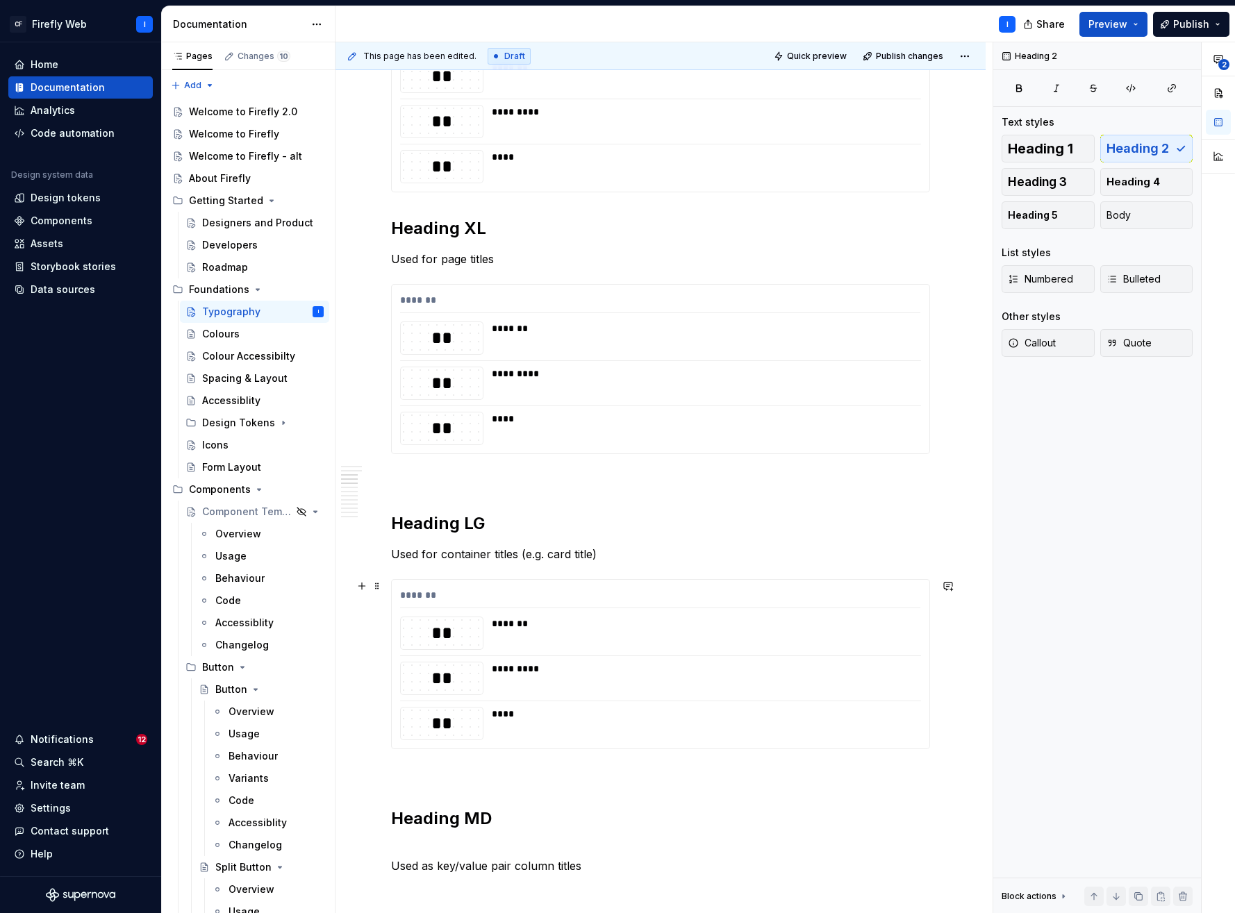
scroll to position [811, 0]
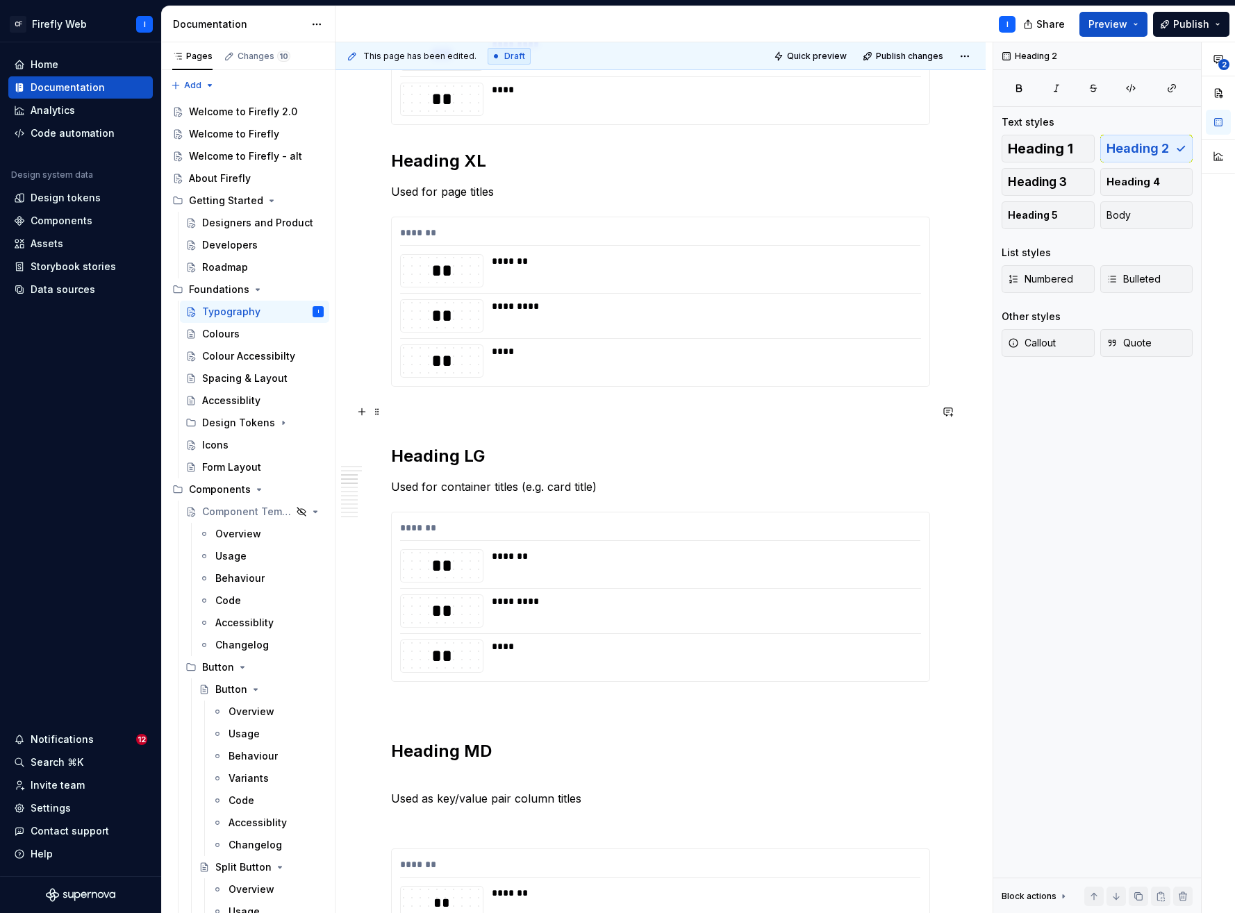
click at [416, 415] on p at bounding box center [660, 412] width 539 height 17
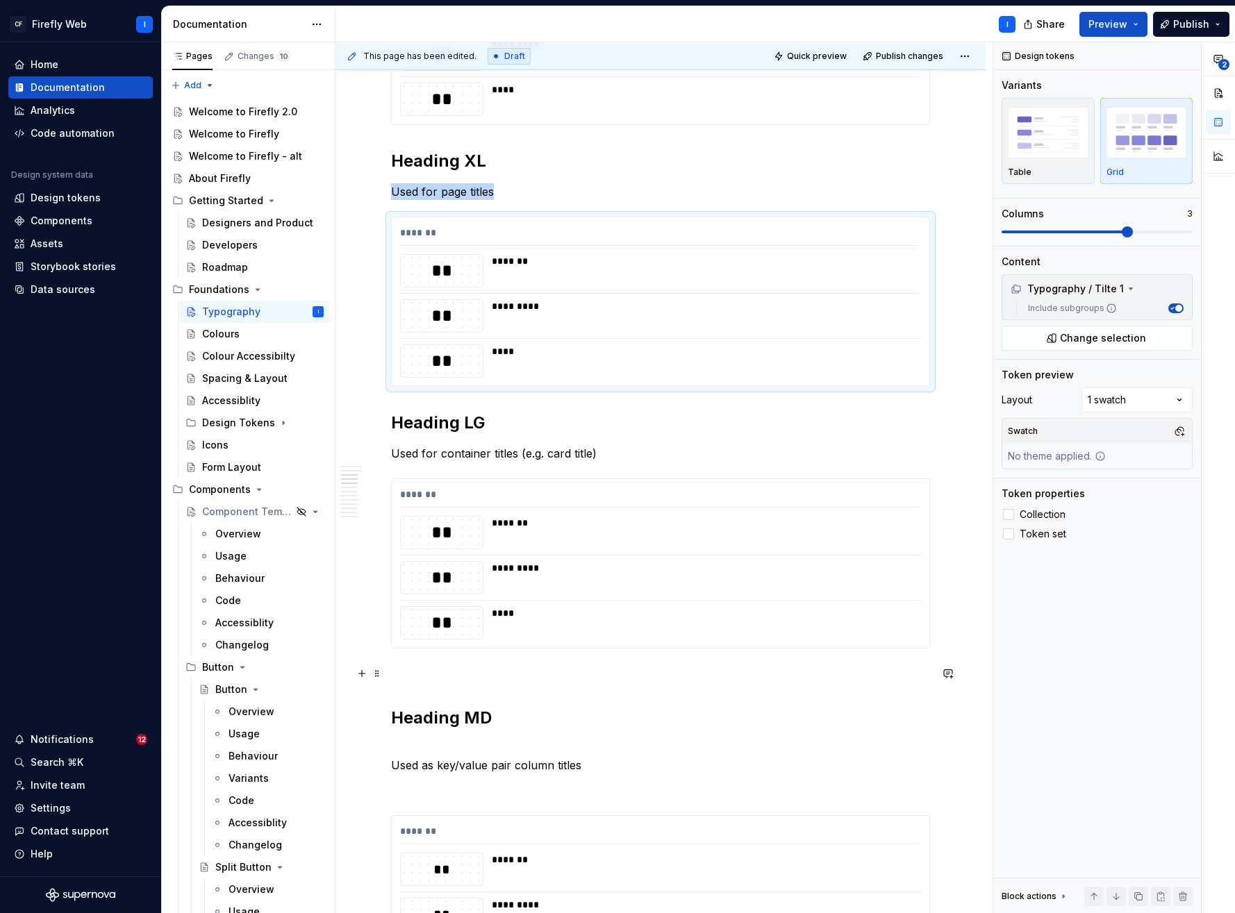
click at [433, 672] on p at bounding box center [660, 673] width 539 height 17
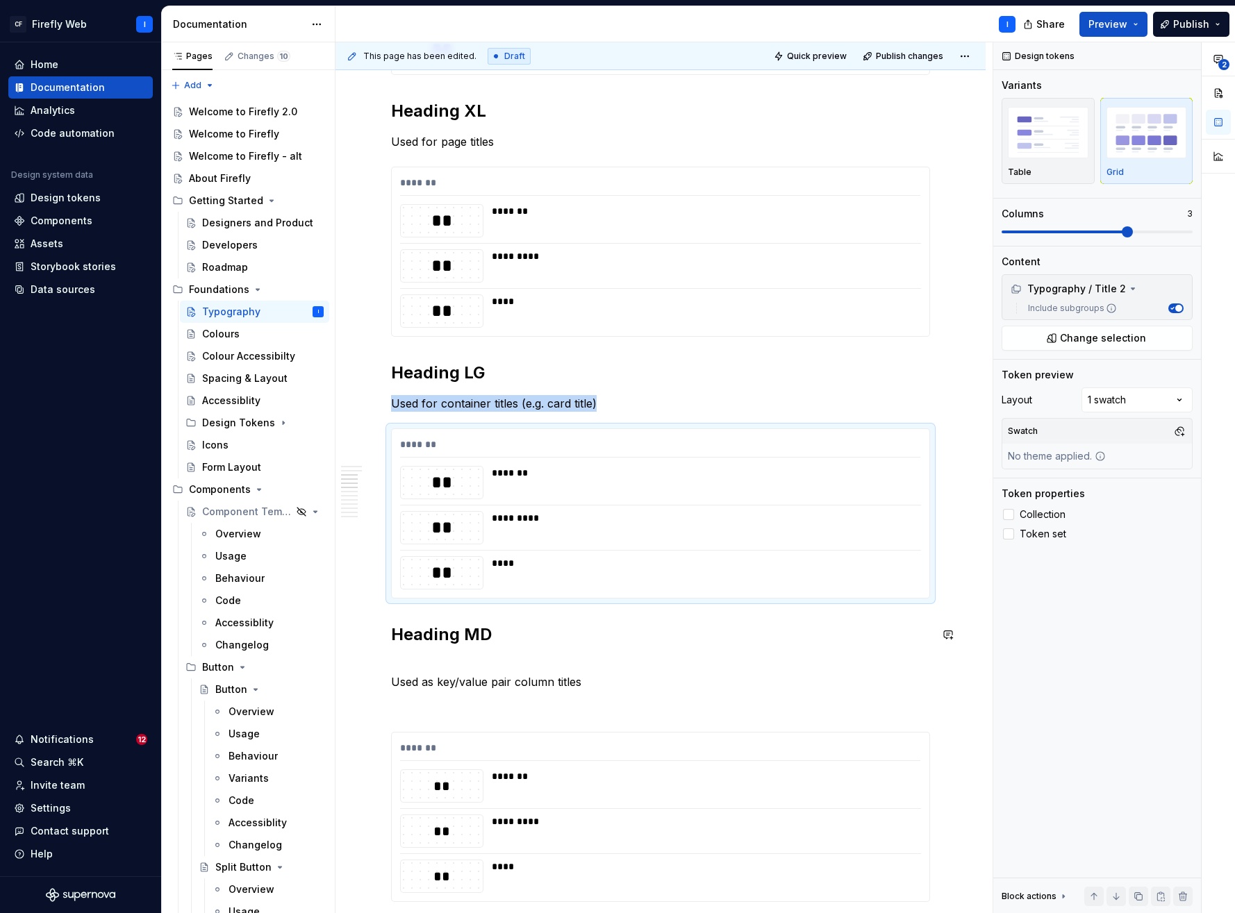
scroll to position [937, 0]
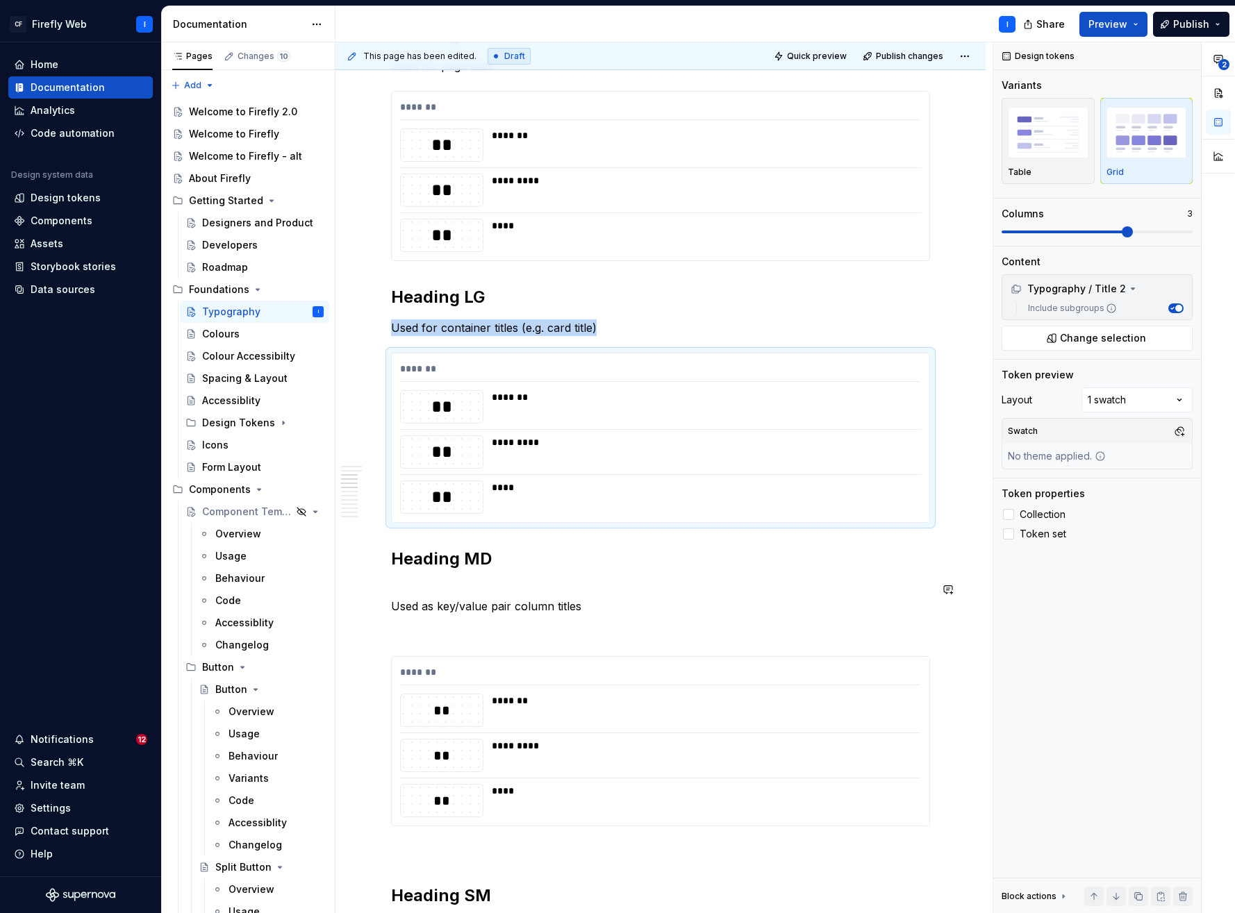
click at [416, 577] on div "**********" at bounding box center [660, 630] width 539 height 2493
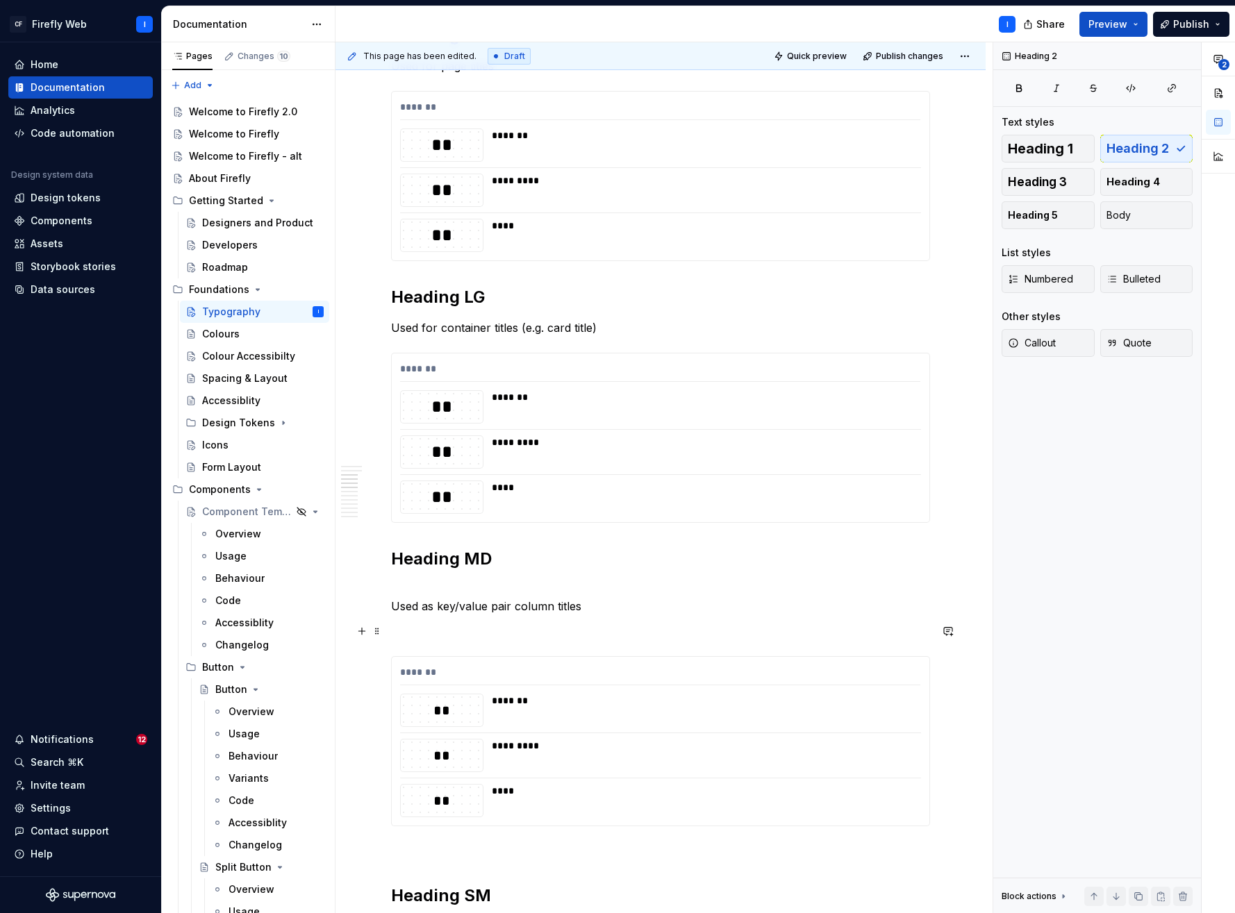
click at [407, 627] on p at bounding box center [660, 631] width 539 height 17
click at [392, 579] on div "**********" at bounding box center [660, 630] width 539 height 2493
click at [402, 579] on div "**********" at bounding box center [660, 630] width 539 height 2493
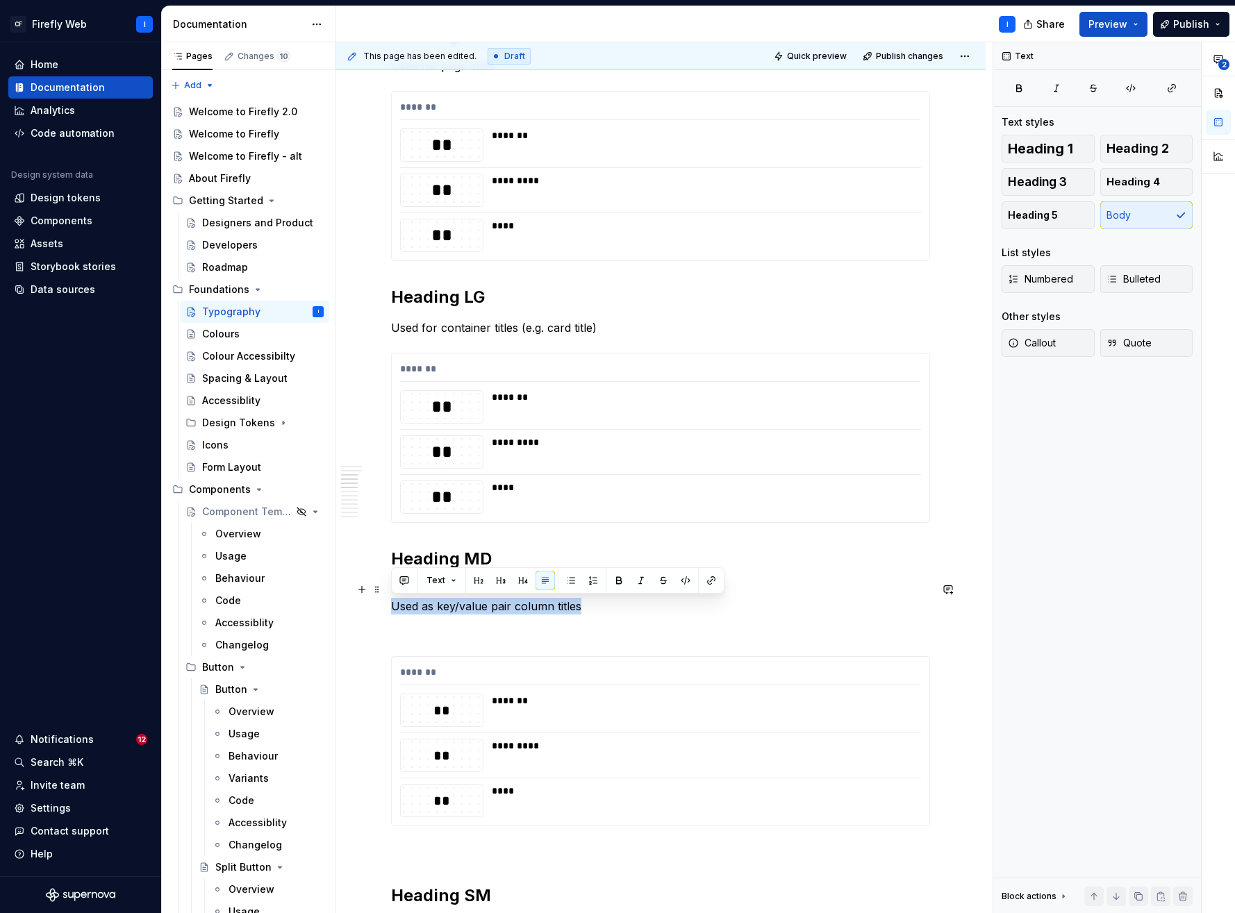
drag, startPoint x: 581, startPoint y: 606, endPoint x: 392, endPoint y: 609, distance: 189.0
click at [392, 609] on p "Used as key/value pair column titles" at bounding box center [660, 597] width 539 height 33
click at [376, 592] on span at bounding box center [377, 589] width 11 height 19
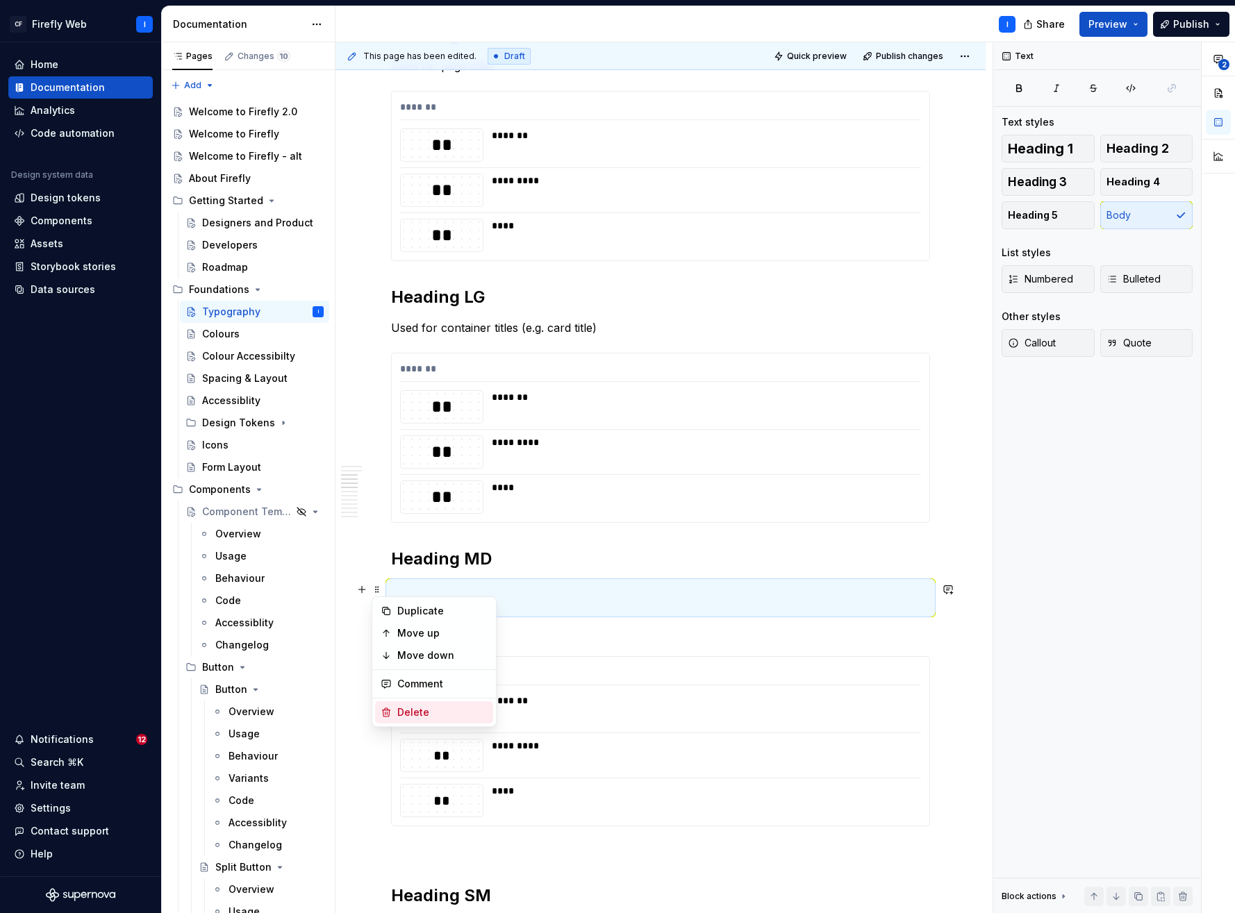
click at [429, 713] on div "Delete" at bounding box center [442, 713] width 90 height 14
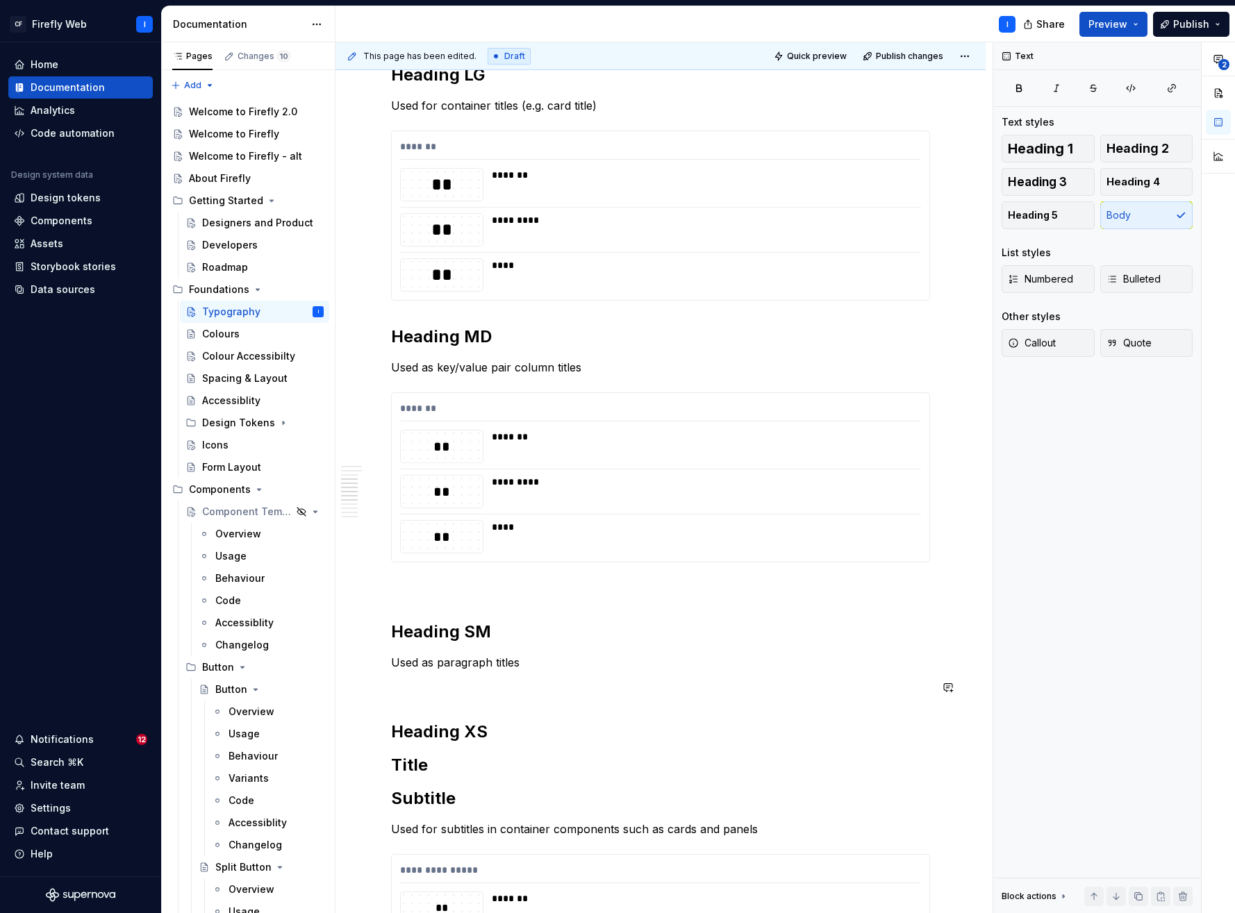
scroll to position [1177, 0]
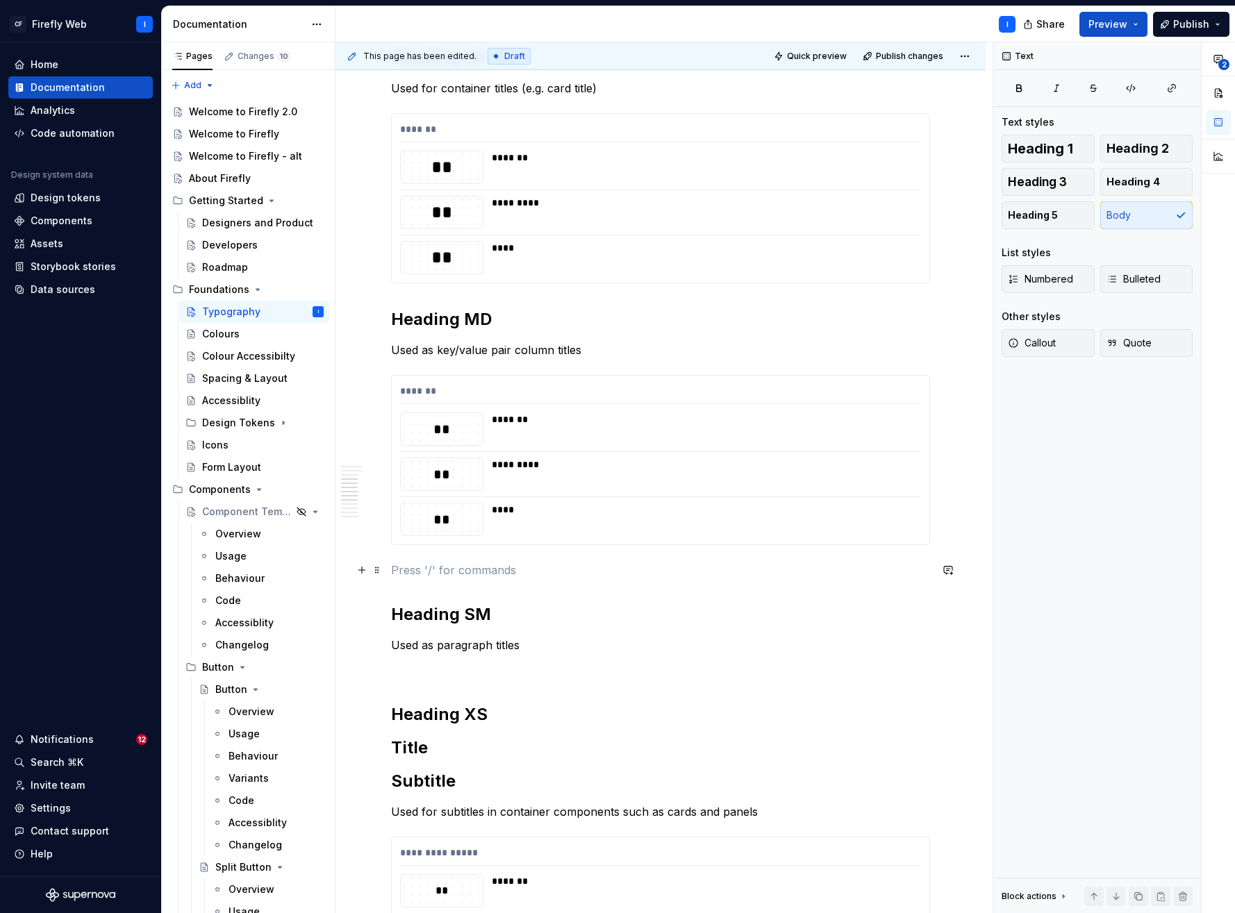
click at [418, 578] on p at bounding box center [660, 570] width 539 height 17
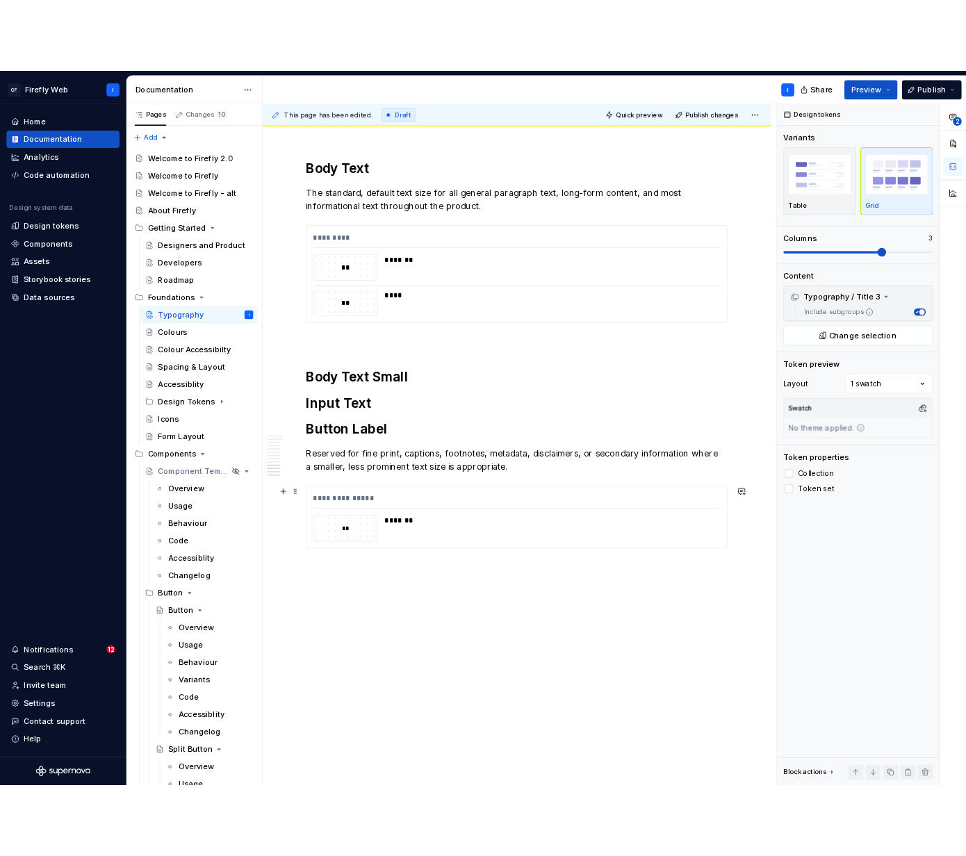
scroll to position [2115, 0]
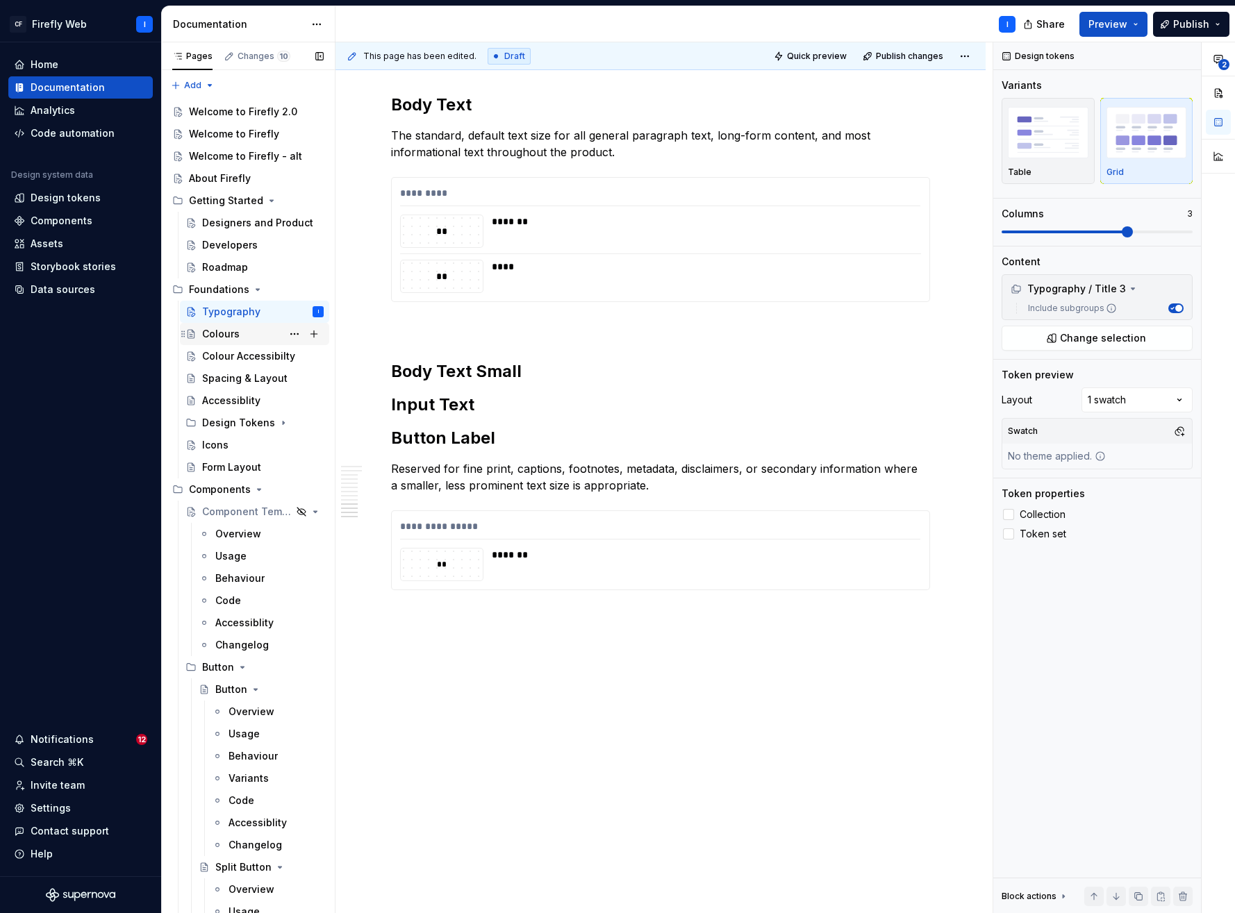
click at [237, 330] on div "Colours" at bounding box center [221, 334] width 38 height 14
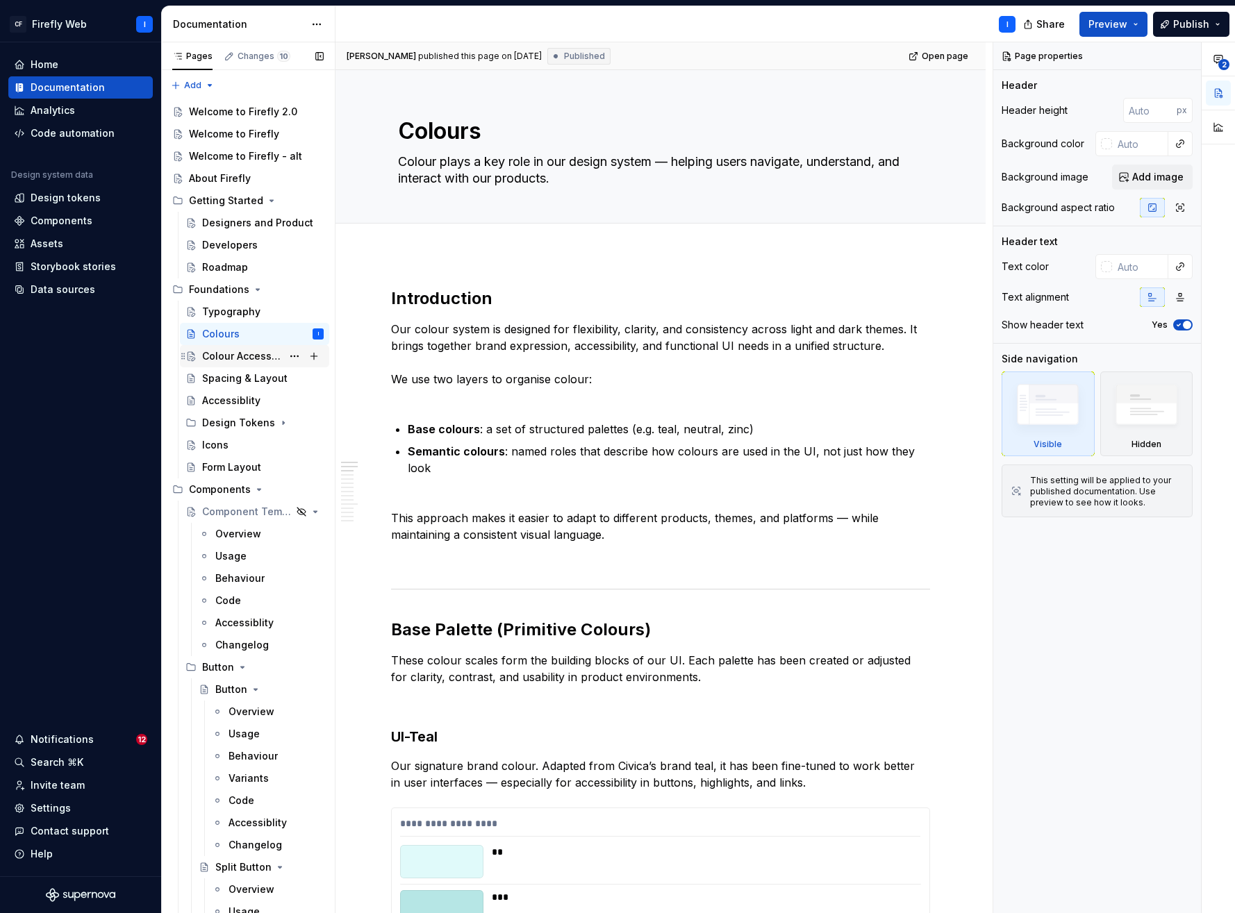
click at [235, 358] on div "Colour Accessibilty" at bounding box center [242, 356] width 80 height 14
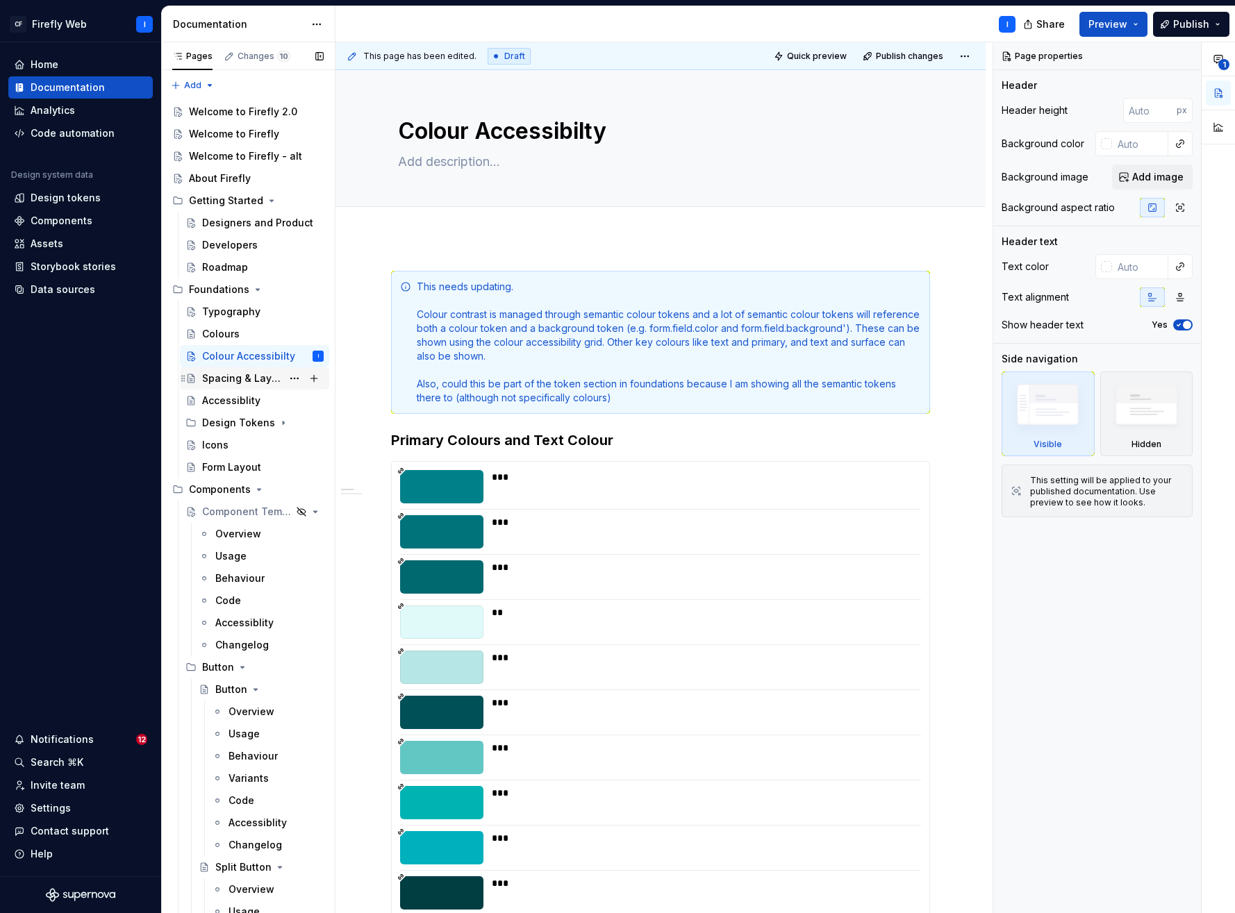
click at [224, 376] on div "Spacing & Layout" at bounding box center [242, 379] width 80 height 14
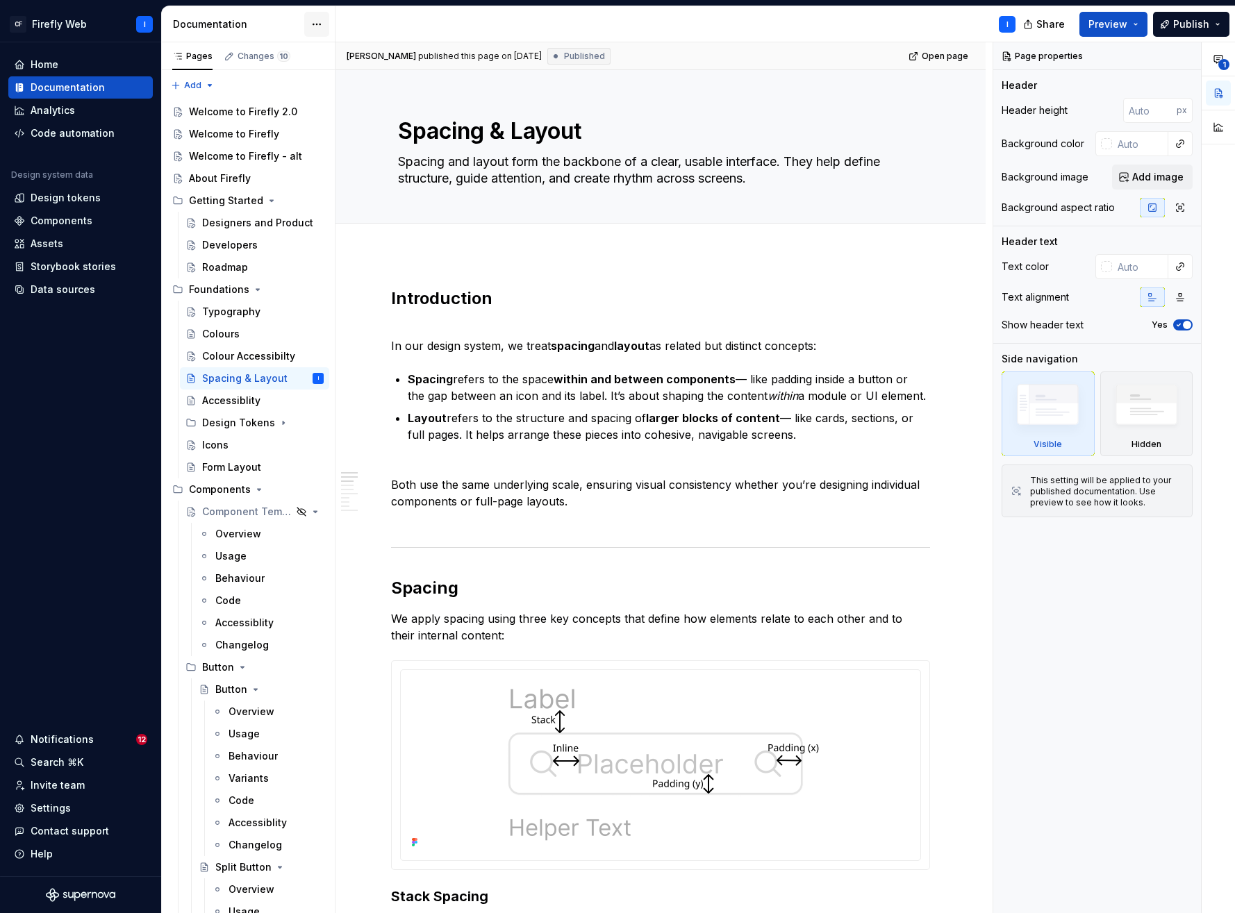
click at [323, 25] on html "CF Firefly Web I Home Documentation Analytics Code automation Design system dat…" at bounding box center [617, 456] width 1235 height 913
click at [358, 144] on div "Documentation settings" at bounding box center [396, 145] width 132 height 14
type textarea "*"
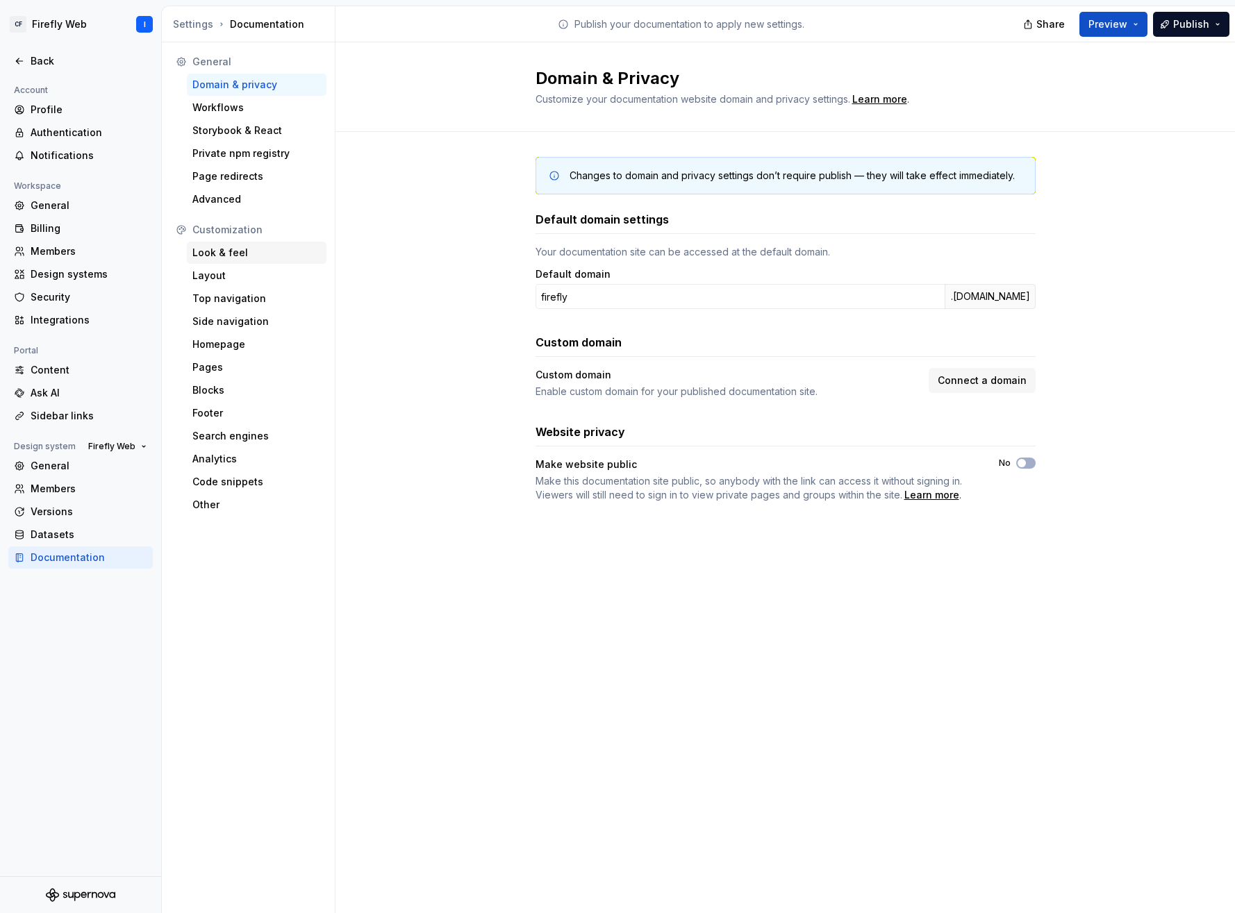
click at [225, 254] on div "Look & feel" at bounding box center [256, 253] width 129 height 14
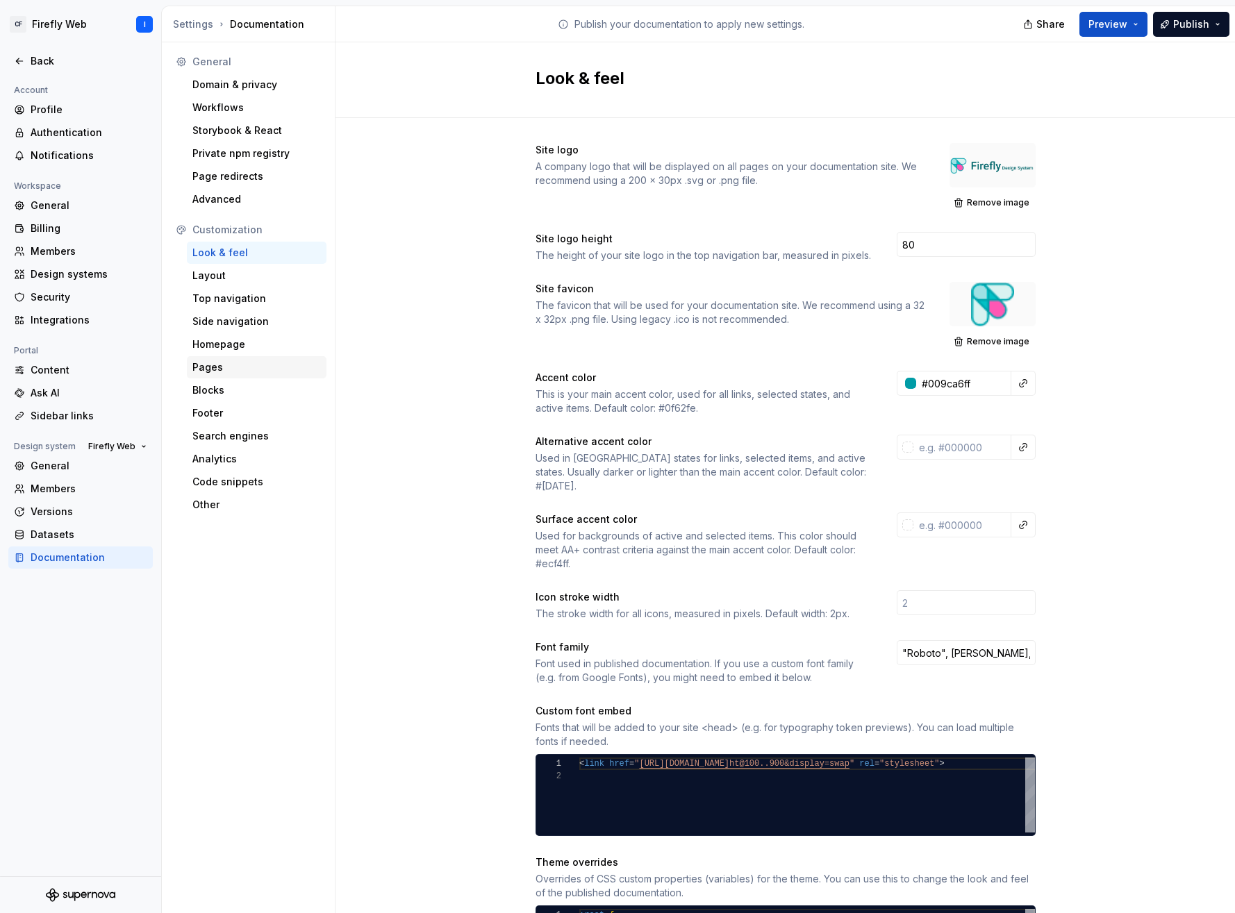
click at [223, 374] on div "Pages" at bounding box center [256, 368] width 129 height 14
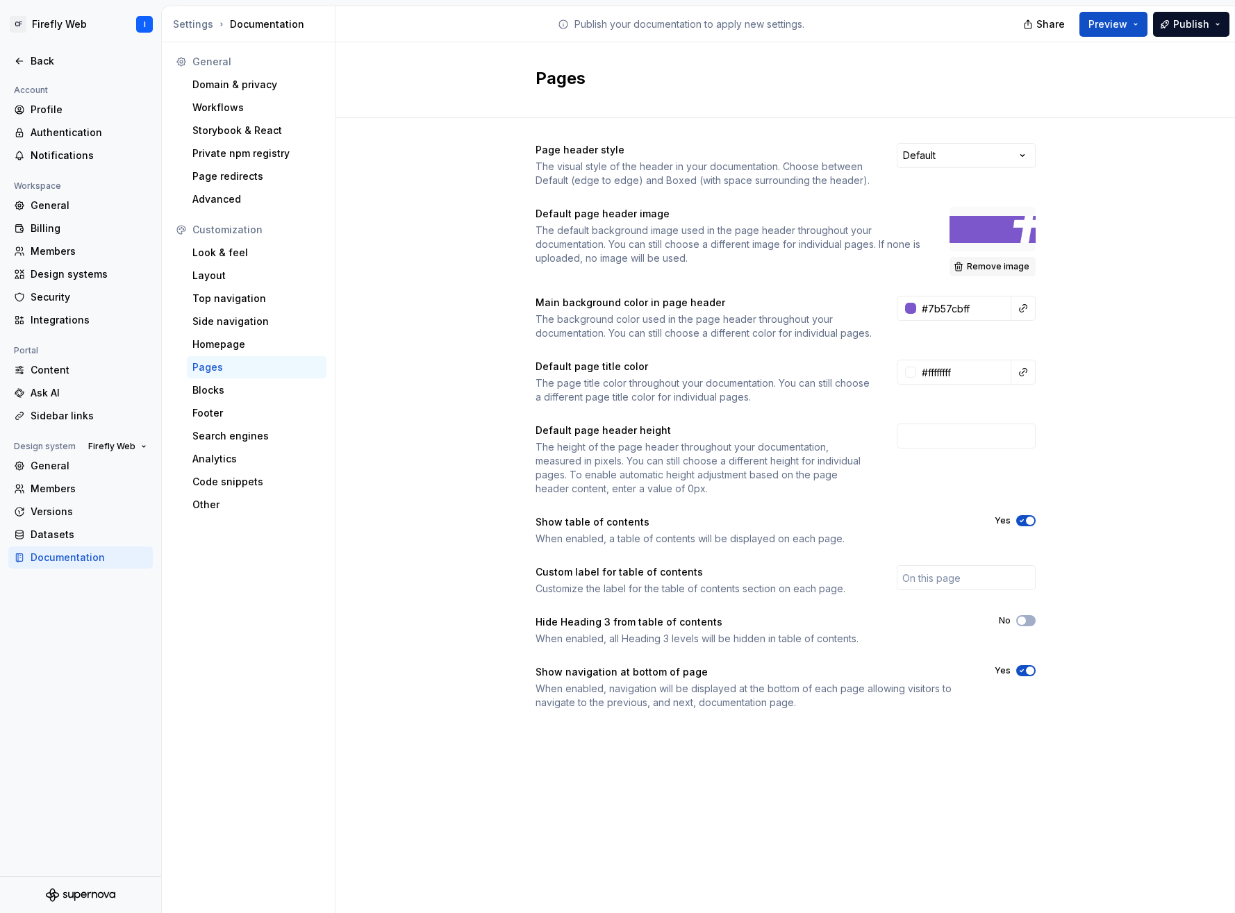
click at [989, 265] on span "Remove image" at bounding box center [998, 266] width 63 height 11
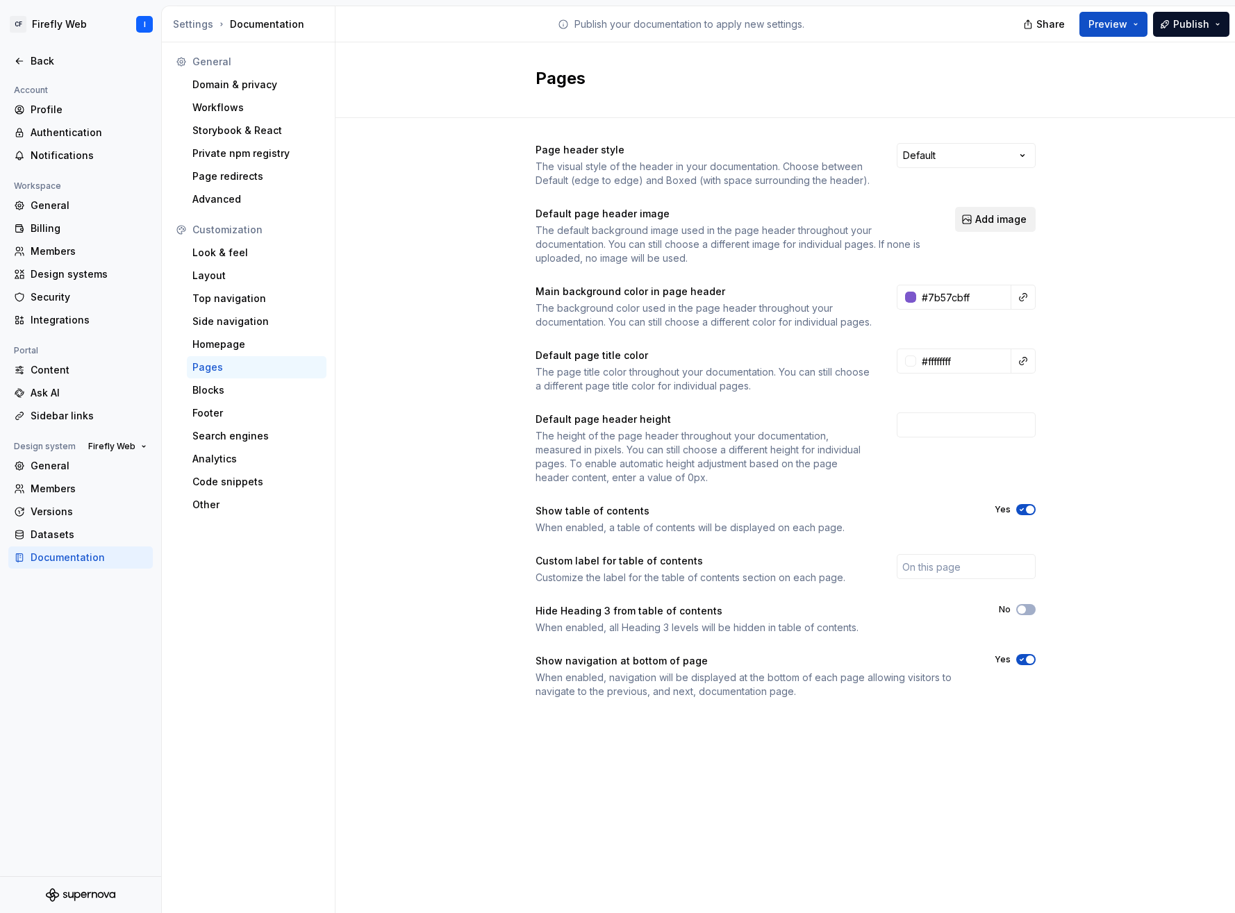
click at [999, 220] on span "Add image" at bounding box center [1000, 220] width 51 height 14
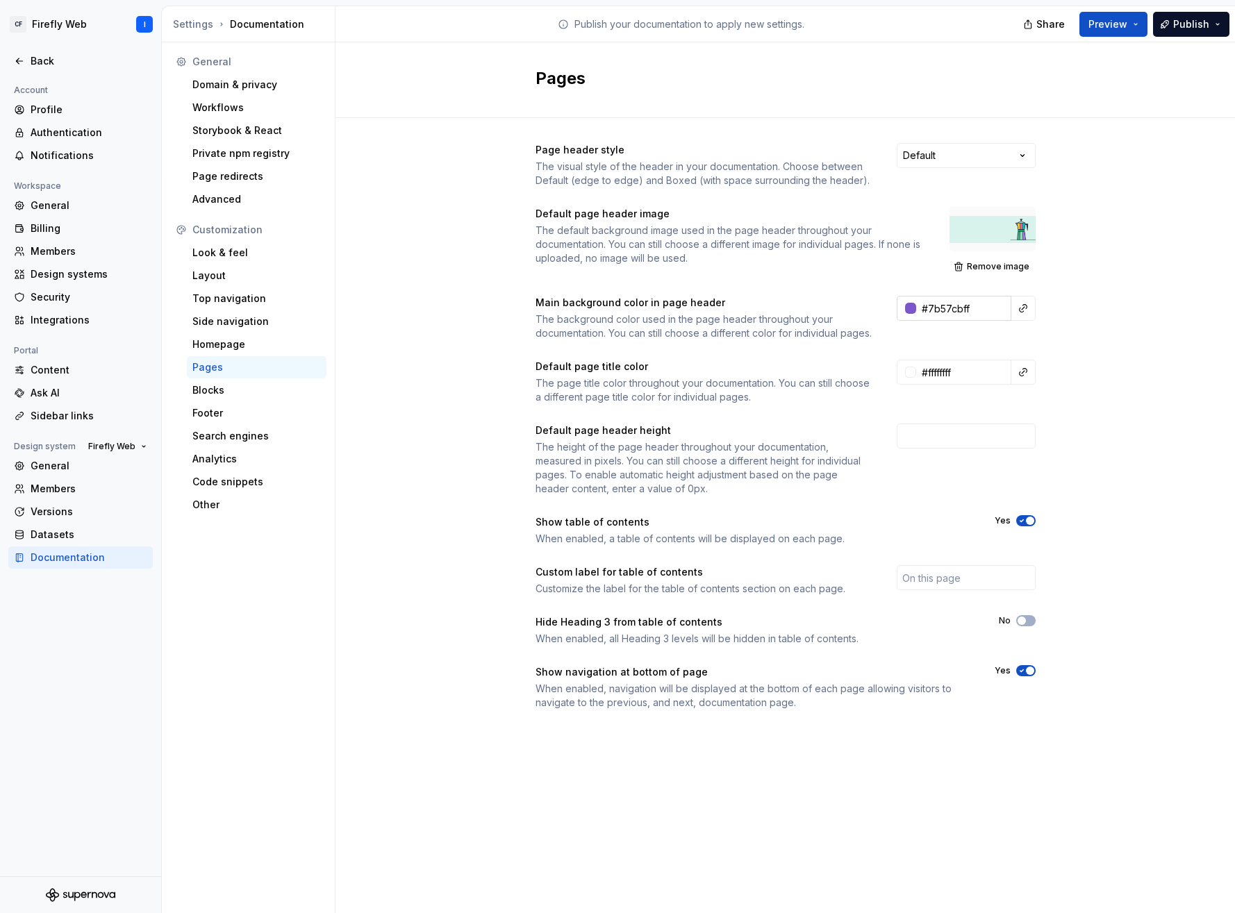
drag, startPoint x: 954, startPoint y: 311, endPoint x: 970, endPoint y: 310, distance: 16.7
click at [954, 311] on input "#7b57cbff" at bounding box center [963, 308] width 95 height 25
click at [934, 308] on input "#7b57cbff" at bounding box center [963, 308] width 95 height 25
drag, startPoint x: 928, startPoint y: 307, endPoint x: 1084, endPoint y: 326, distance: 157.4
click at [1064, 326] on div "Page header style The visual style of the header in your documentation. Choose …" at bounding box center [786, 440] width 900 height 645
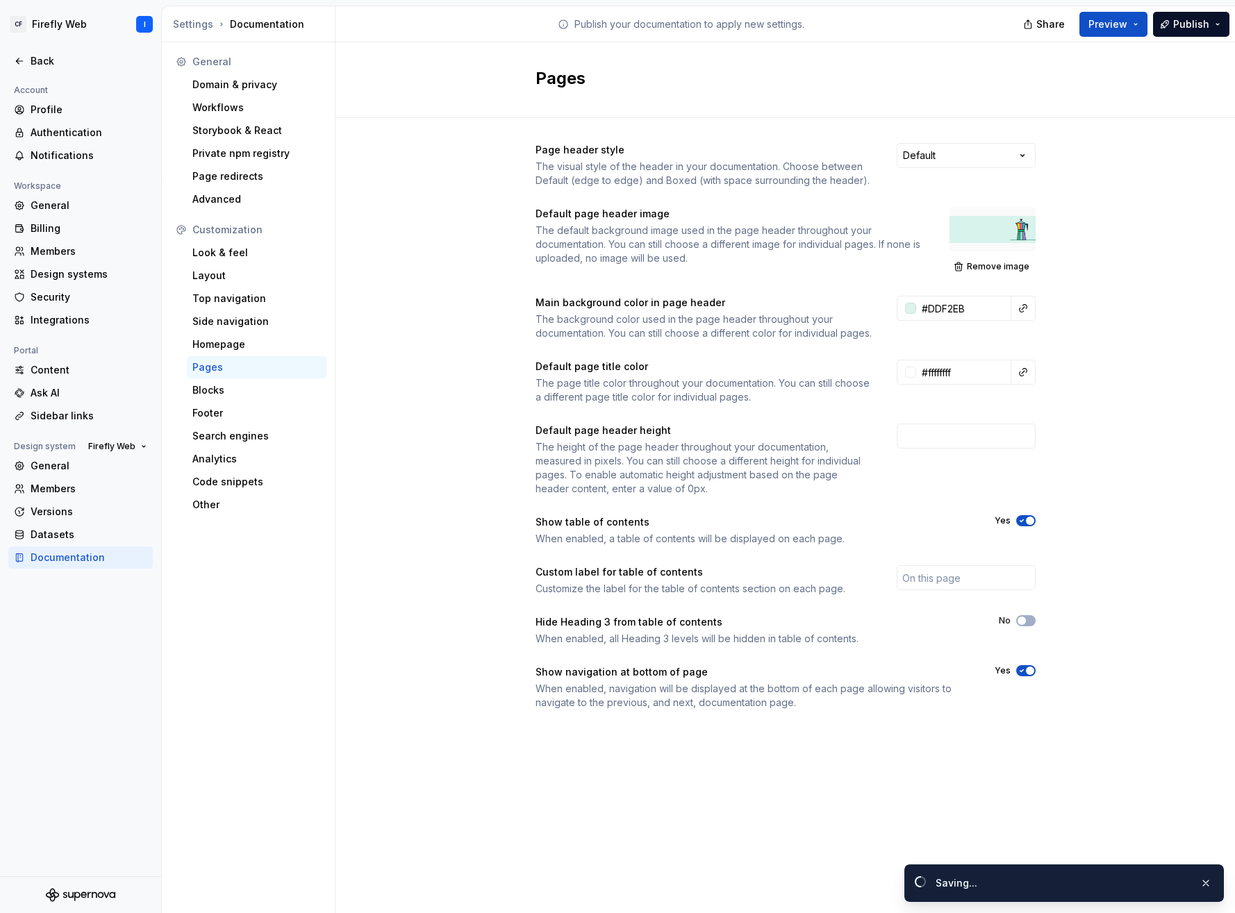
click at [1064, 342] on div "Page header style The visual style of the header in your documentation. Choose …" at bounding box center [786, 440] width 900 height 645
type input "#ddf2ebff"
click at [966, 381] on input "#ffffffff" at bounding box center [963, 372] width 95 height 25
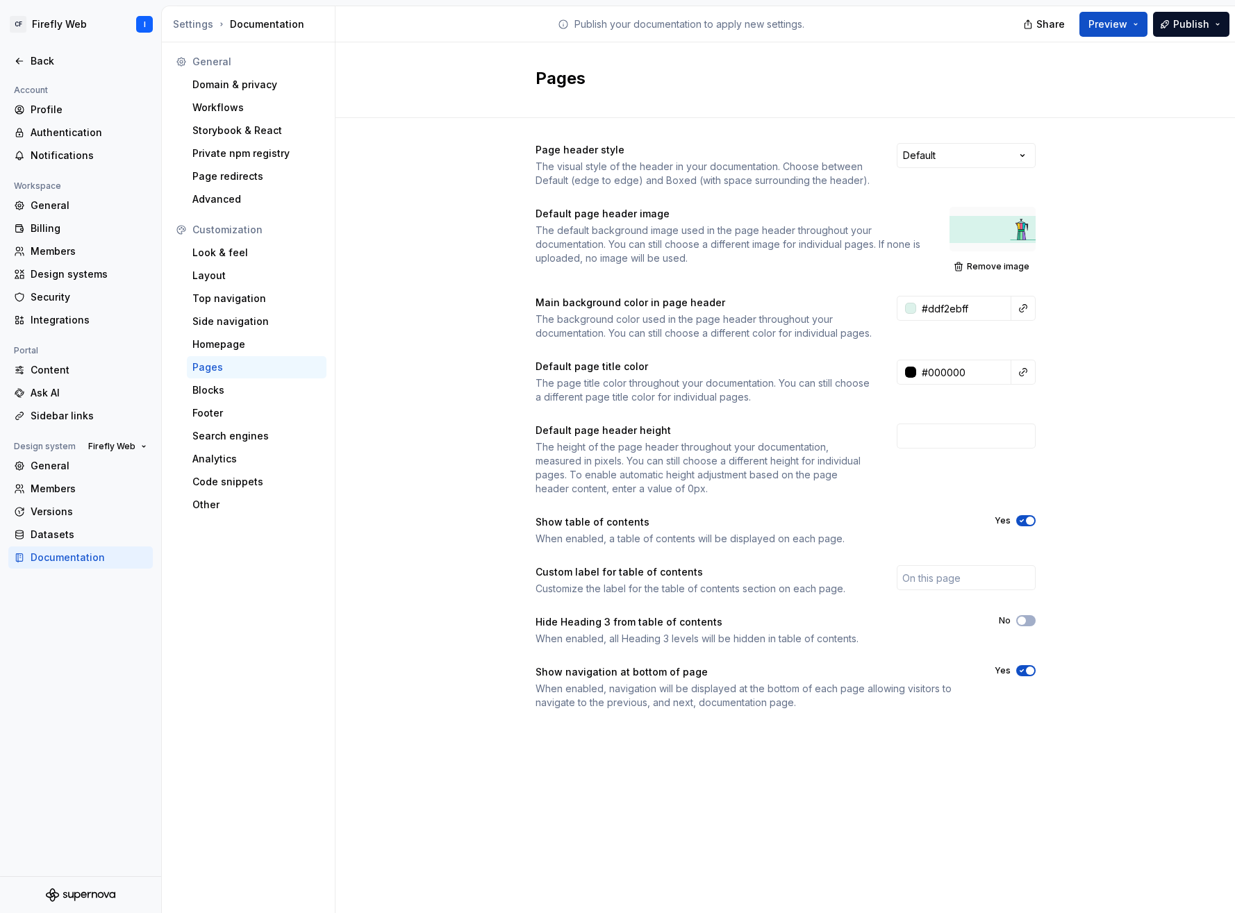
click at [1064, 445] on div "Page header style The visual style of the header in your documentation. Choose …" at bounding box center [786, 440] width 900 height 645
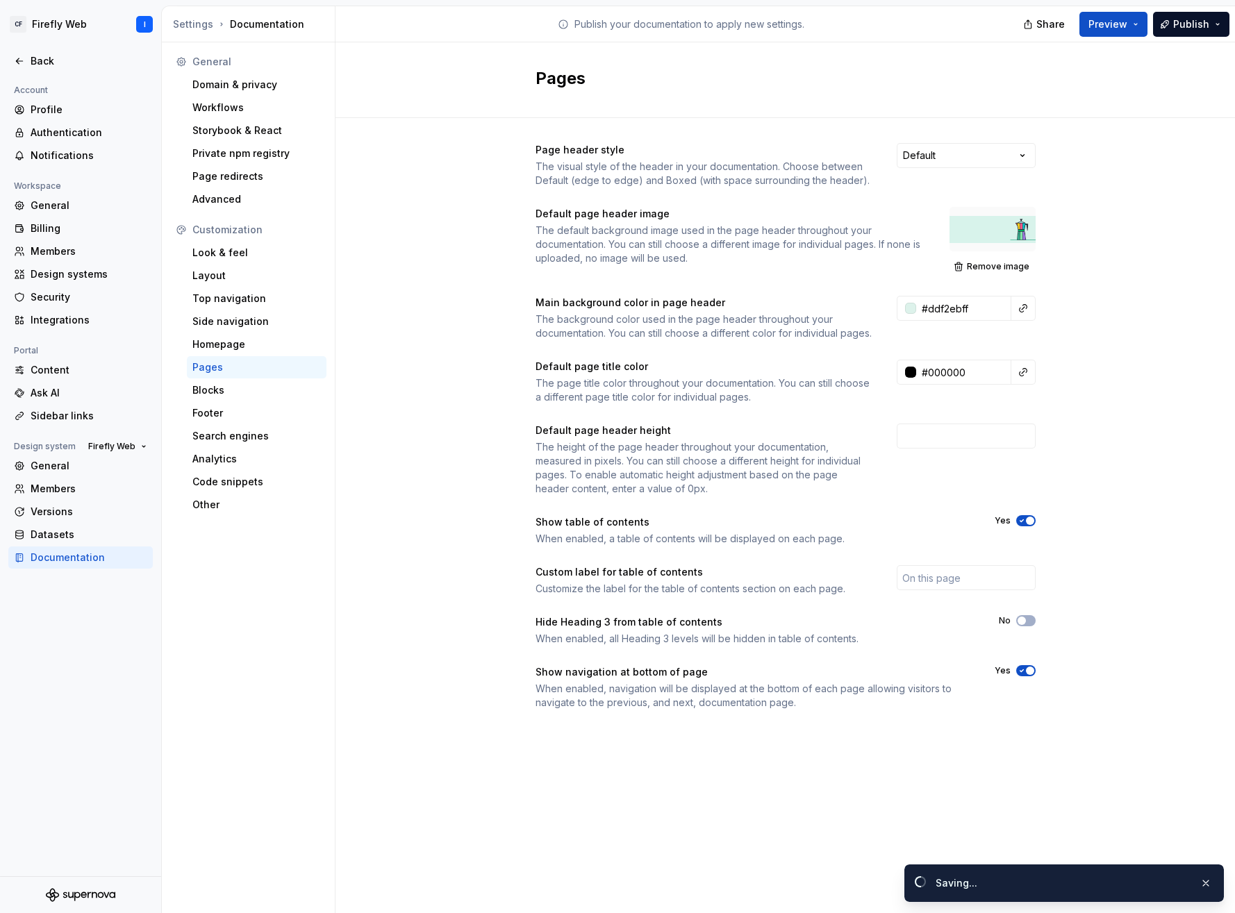
type input "#000000ff"
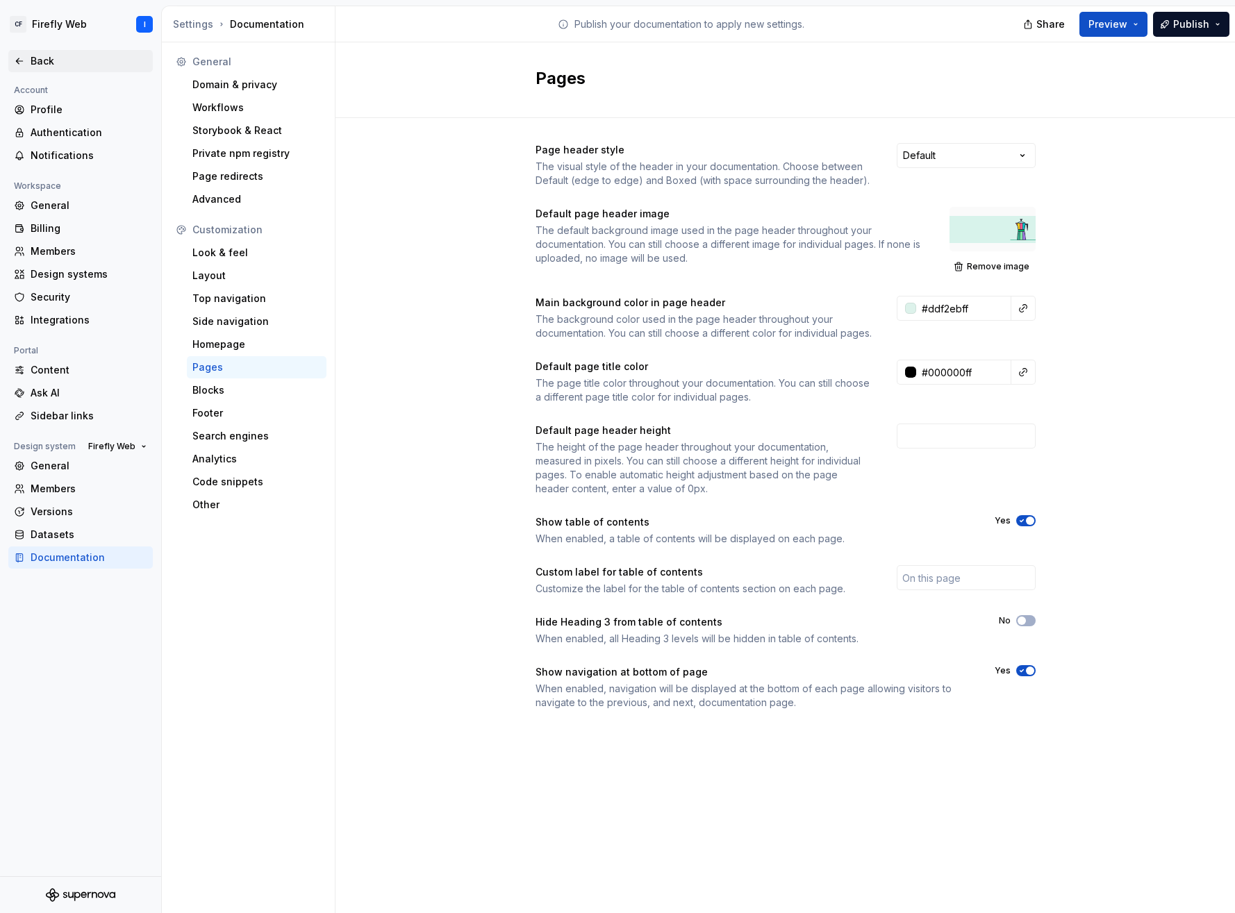
click at [46, 58] on div "Back" at bounding box center [89, 61] width 117 height 14
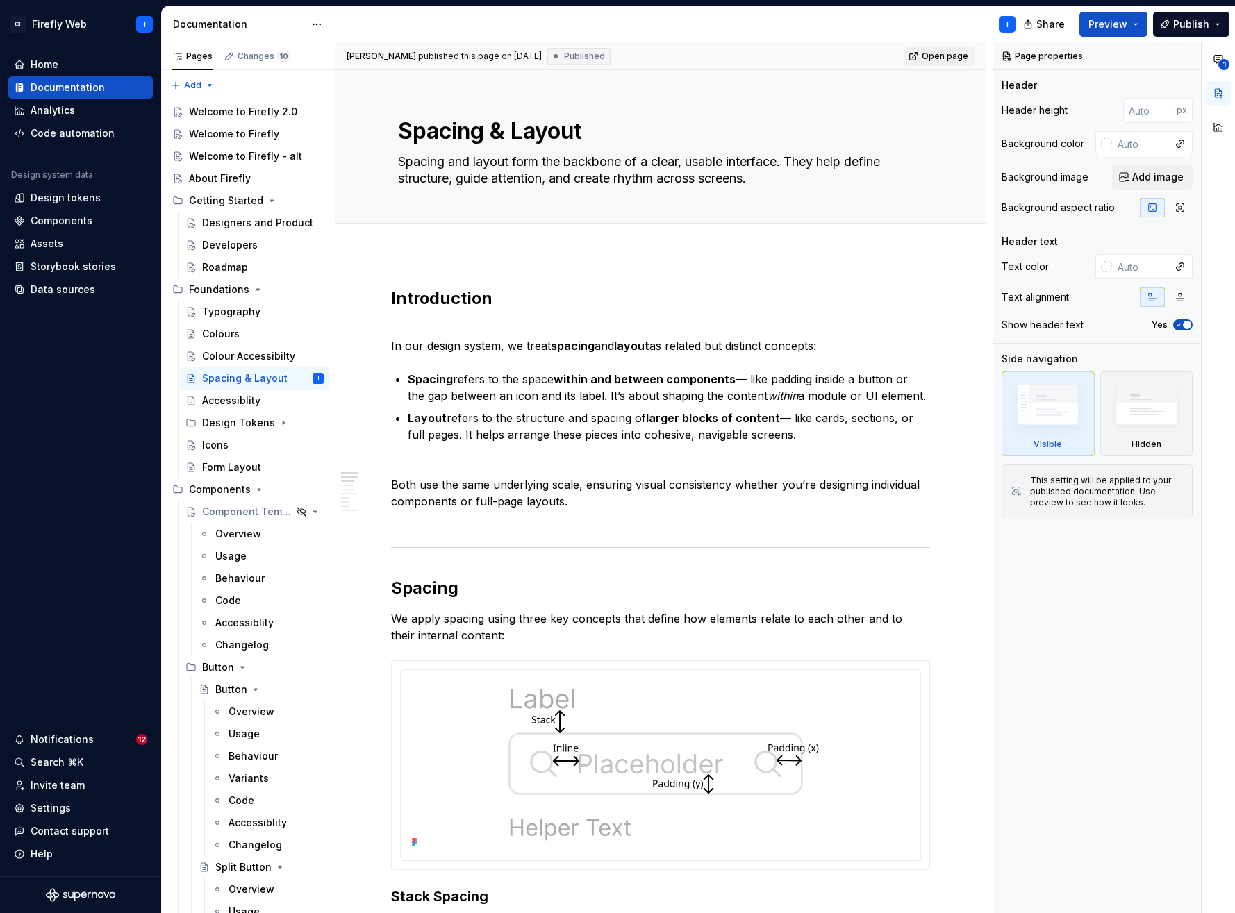
click at [936, 58] on span "Open page" at bounding box center [945, 56] width 47 height 11
click at [1064, 21] on button "Preview" at bounding box center [1113, 24] width 68 height 25
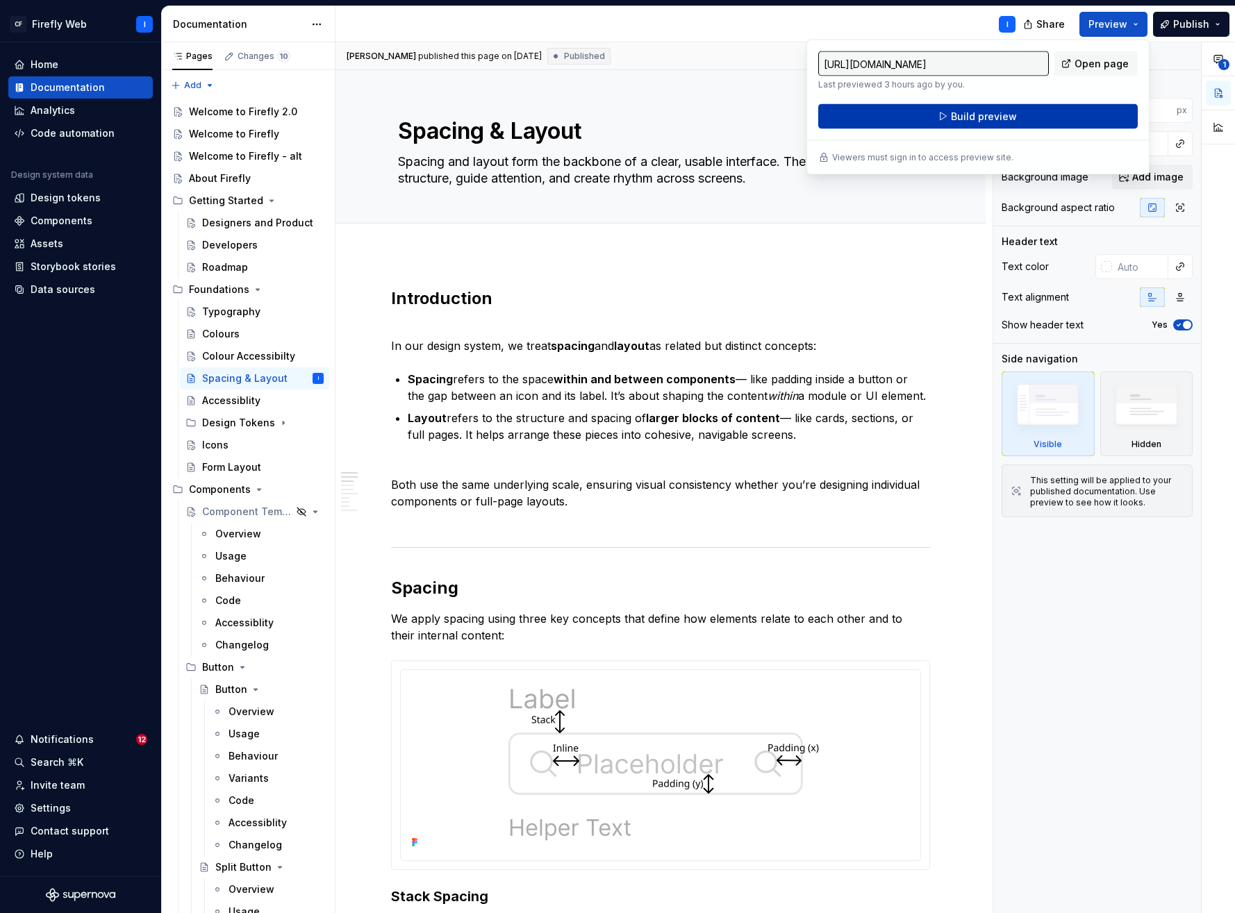
click at [968, 117] on span "Build preview" at bounding box center [984, 117] width 66 height 14
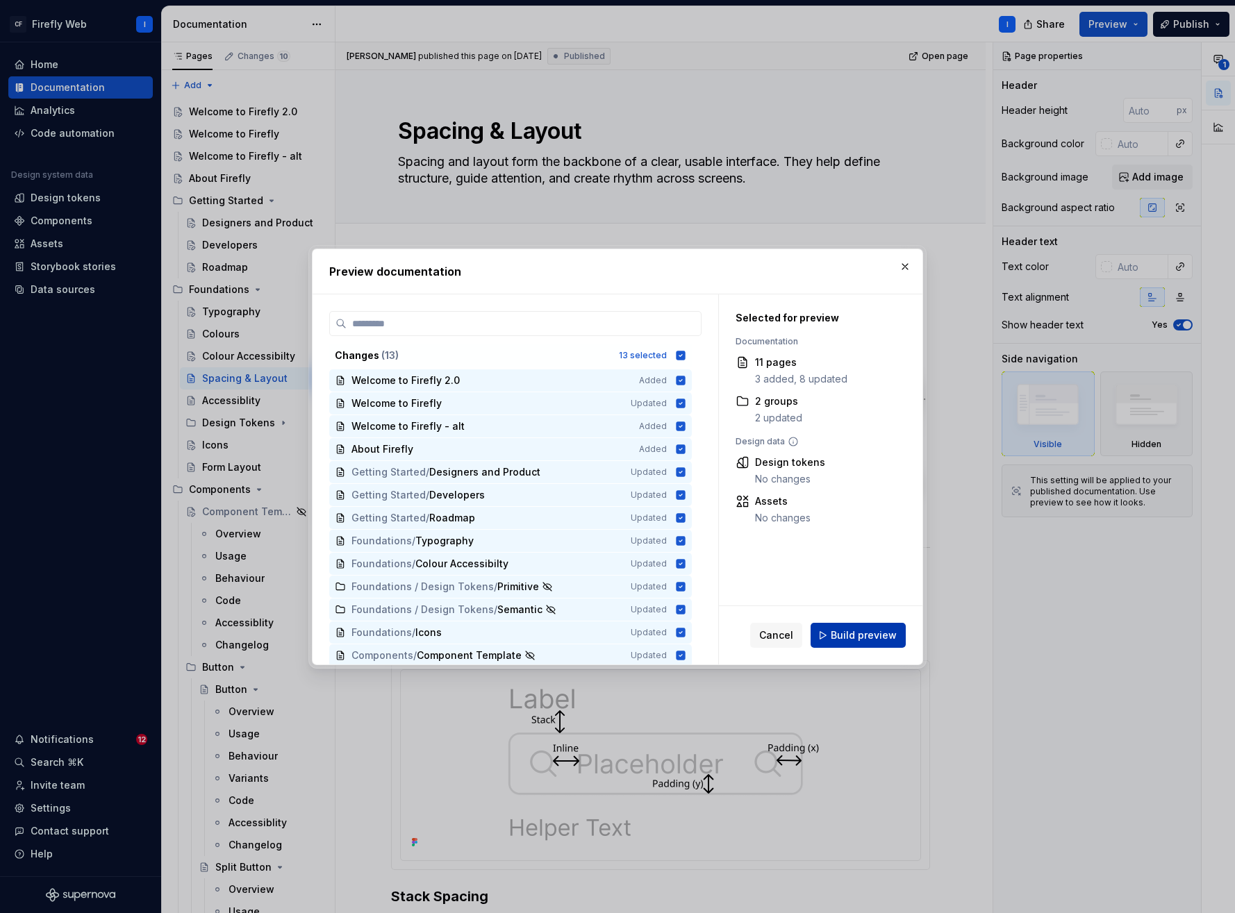
click at [856, 633] on span "Build preview" at bounding box center [864, 636] width 66 height 14
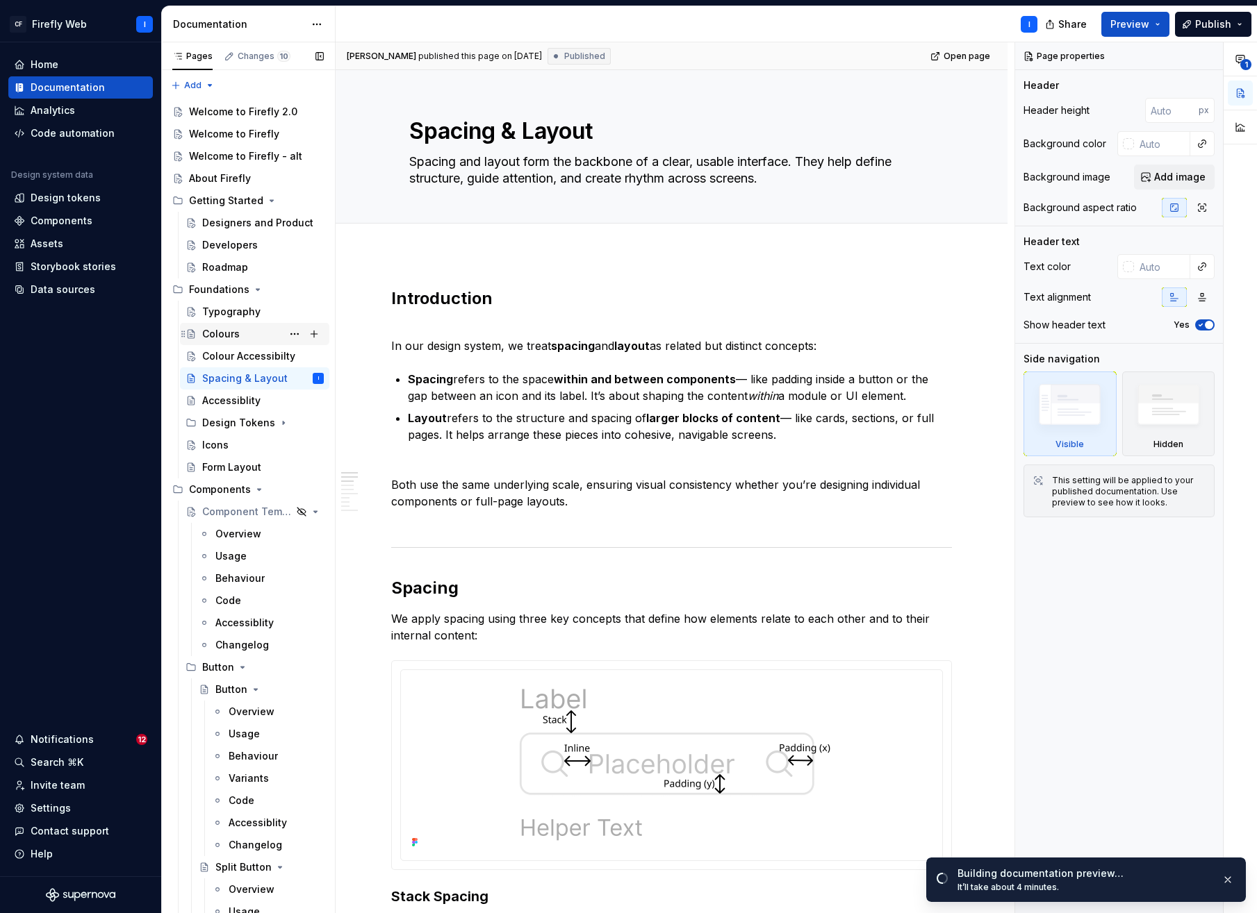
click at [217, 334] on div "Colours" at bounding box center [221, 334] width 38 height 14
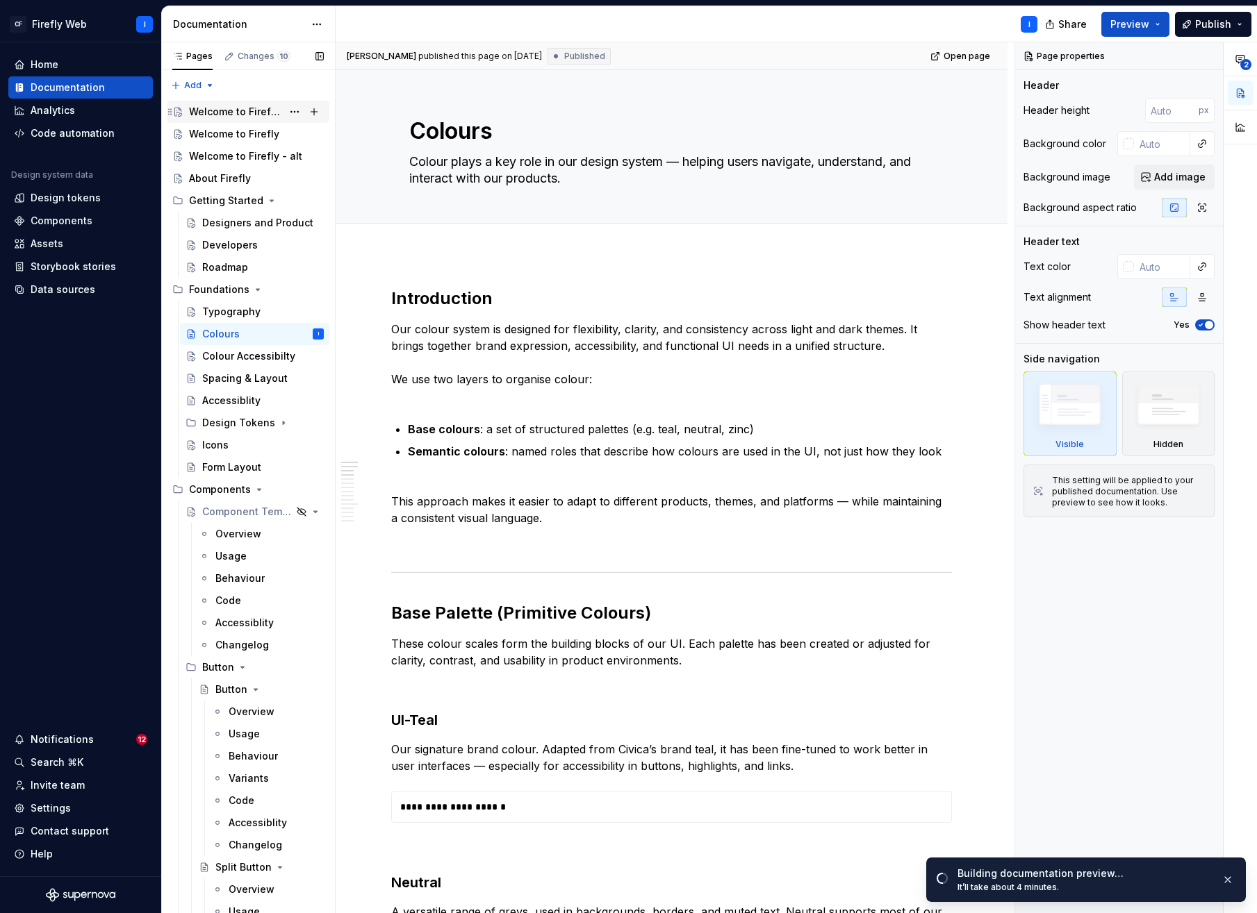
click at [220, 111] on div "Welcome to Firefly 2.0" at bounding box center [235, 112] width 93 height 14
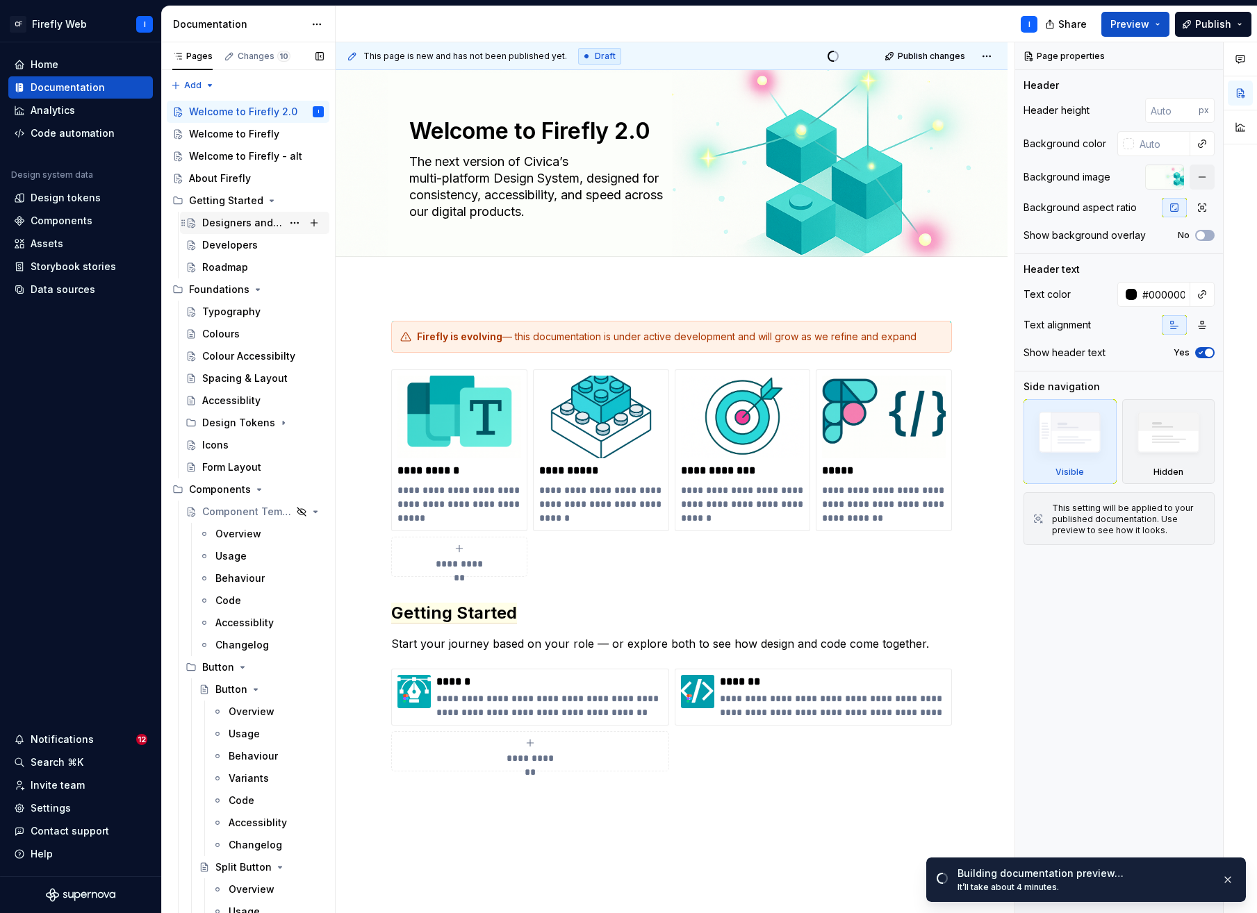
click at [226, 226] on div "Designers and Product" at bounding box center [242, 223] width 80 height 14
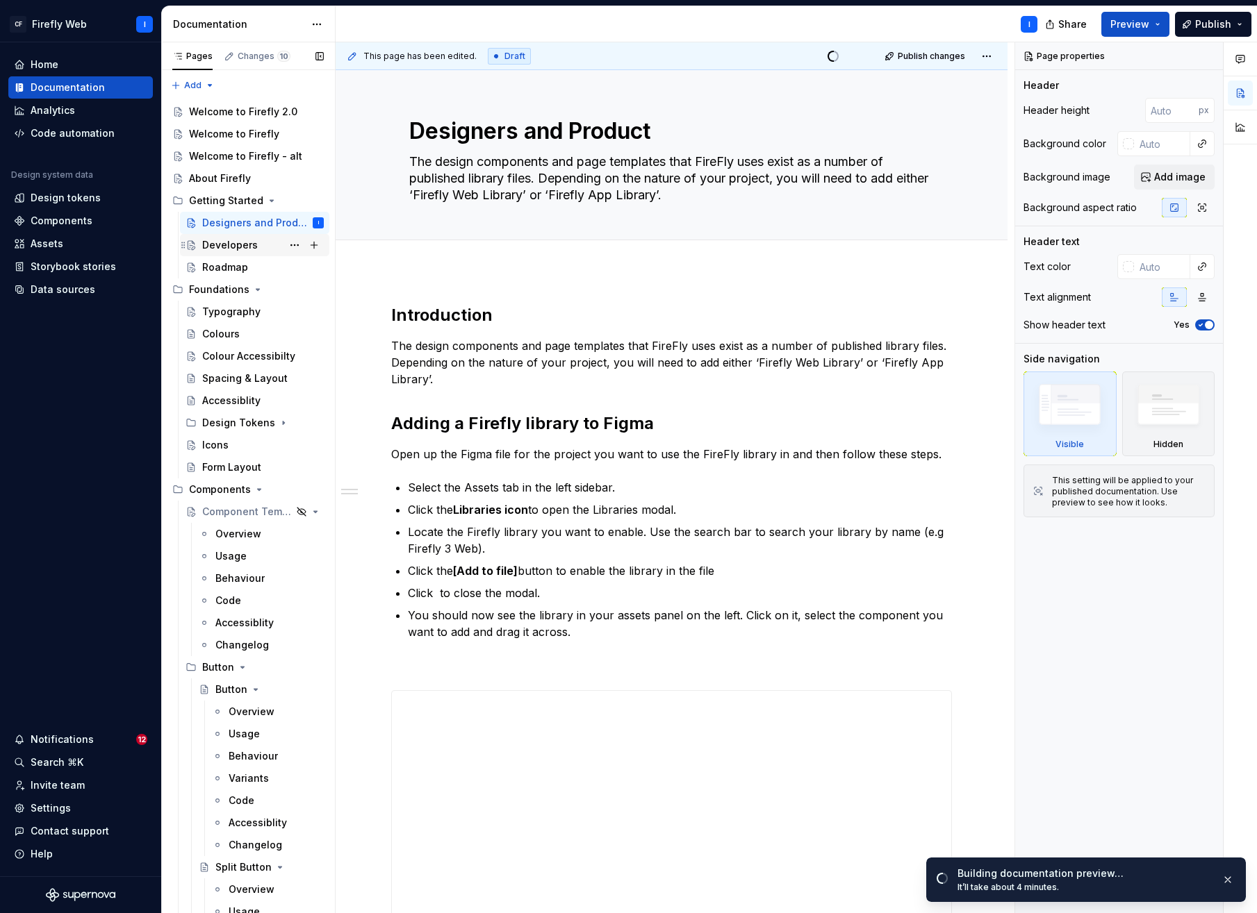
click at [219, 243] on div "Developers" at bounding box center [230, 245] width 56 height 14
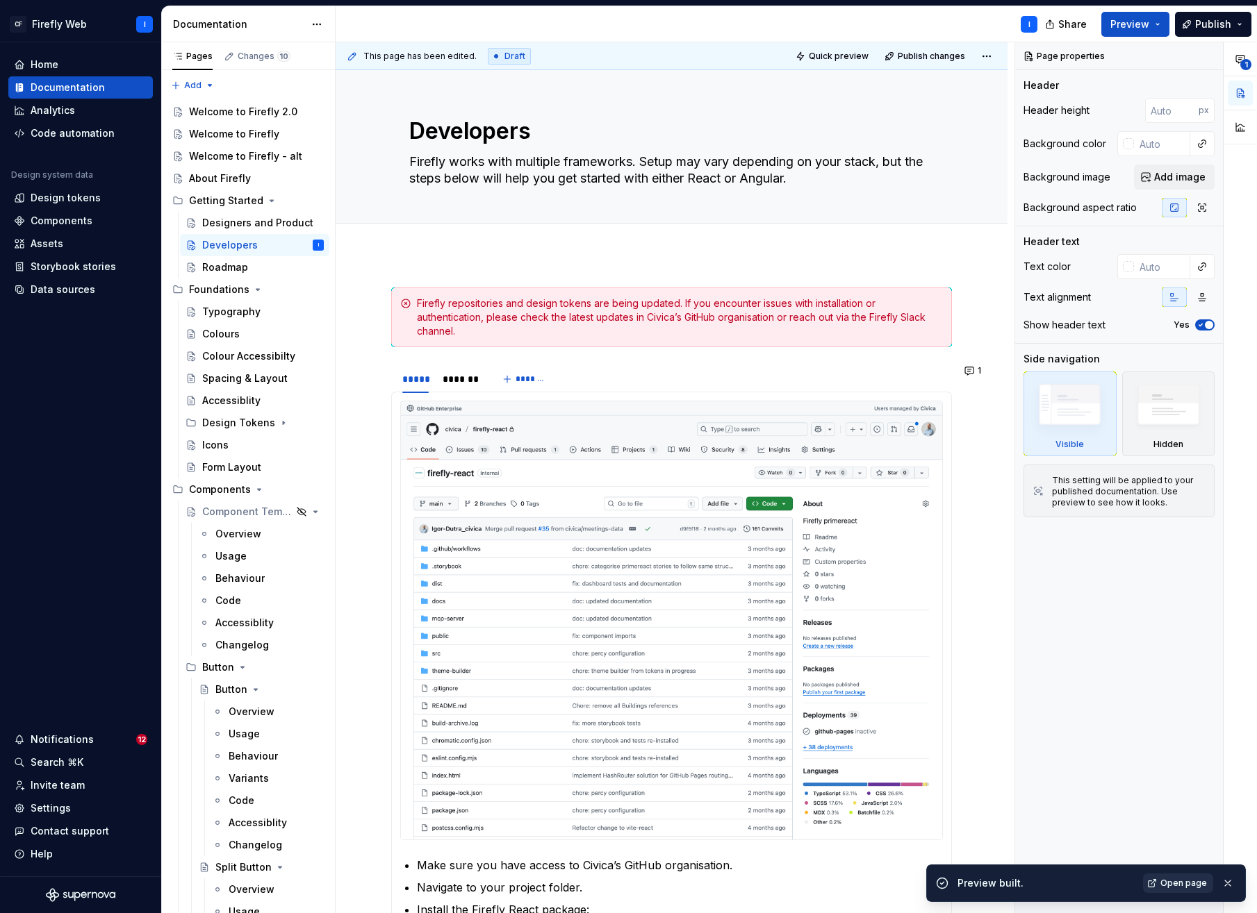
click at [1064, 884] on span "Open page" at bounding box center [1183, 883] width 47 height 11
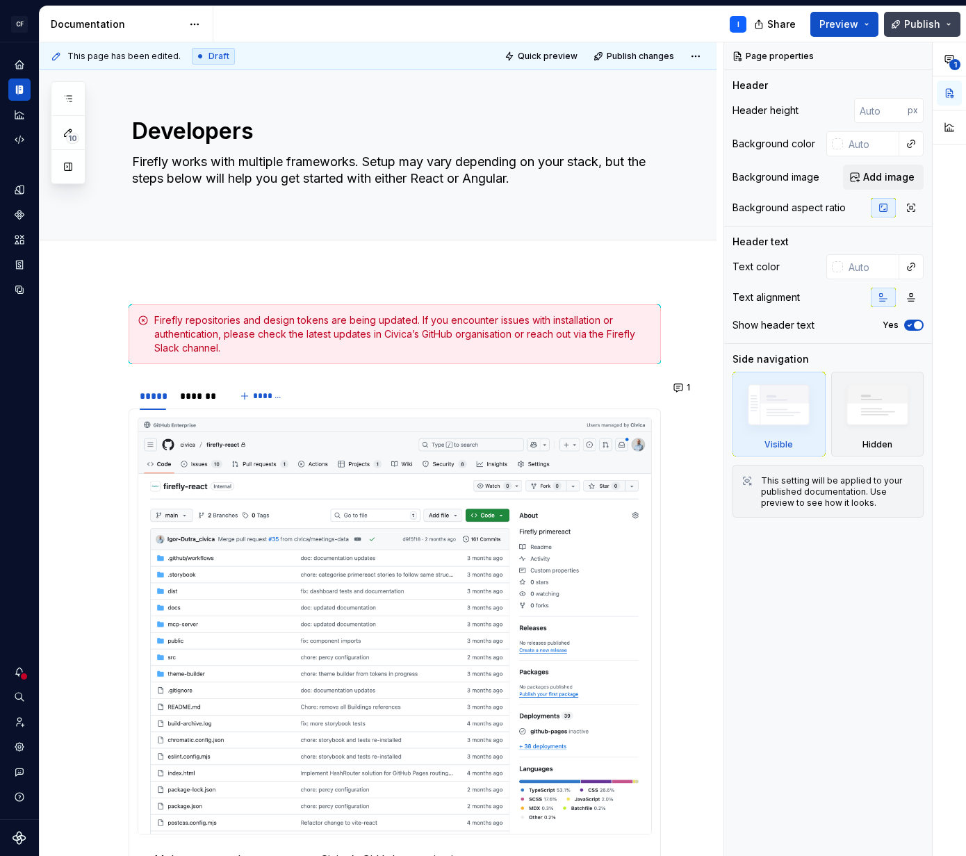
click at [939, 24] on span "Publish" at bounding box center [922, 24] width 36 height 14
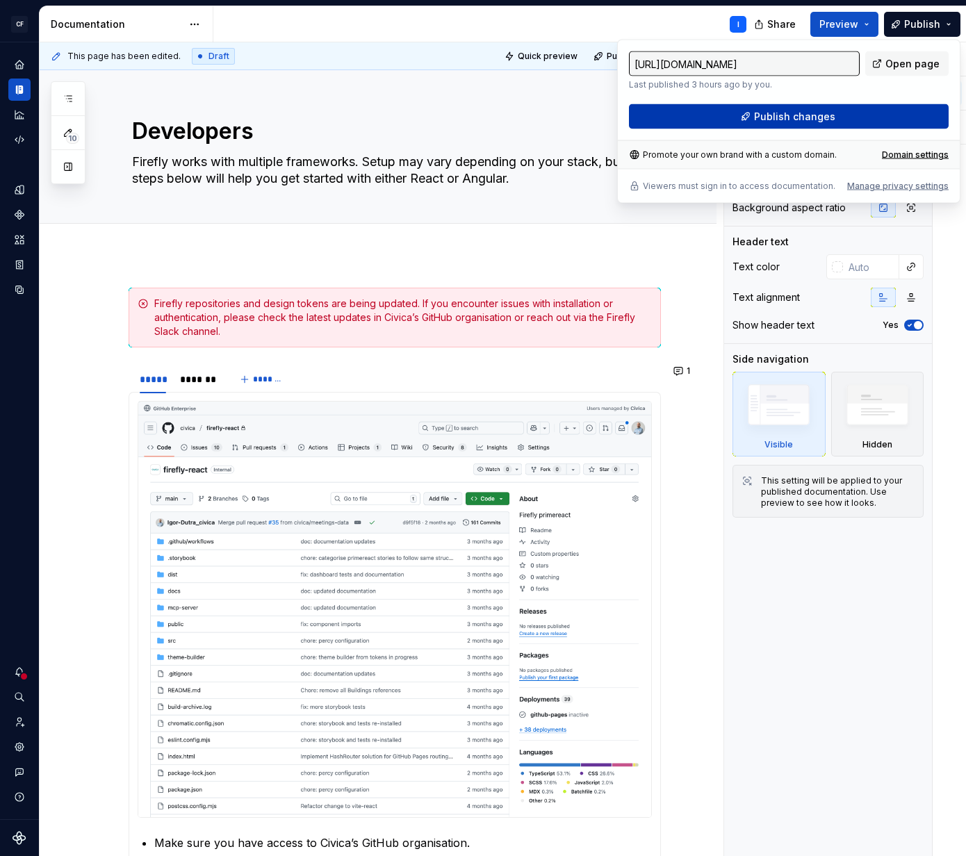
click at [769, 113] on span "Publish changes" at bounding box center [794, 117] width 81 height 14
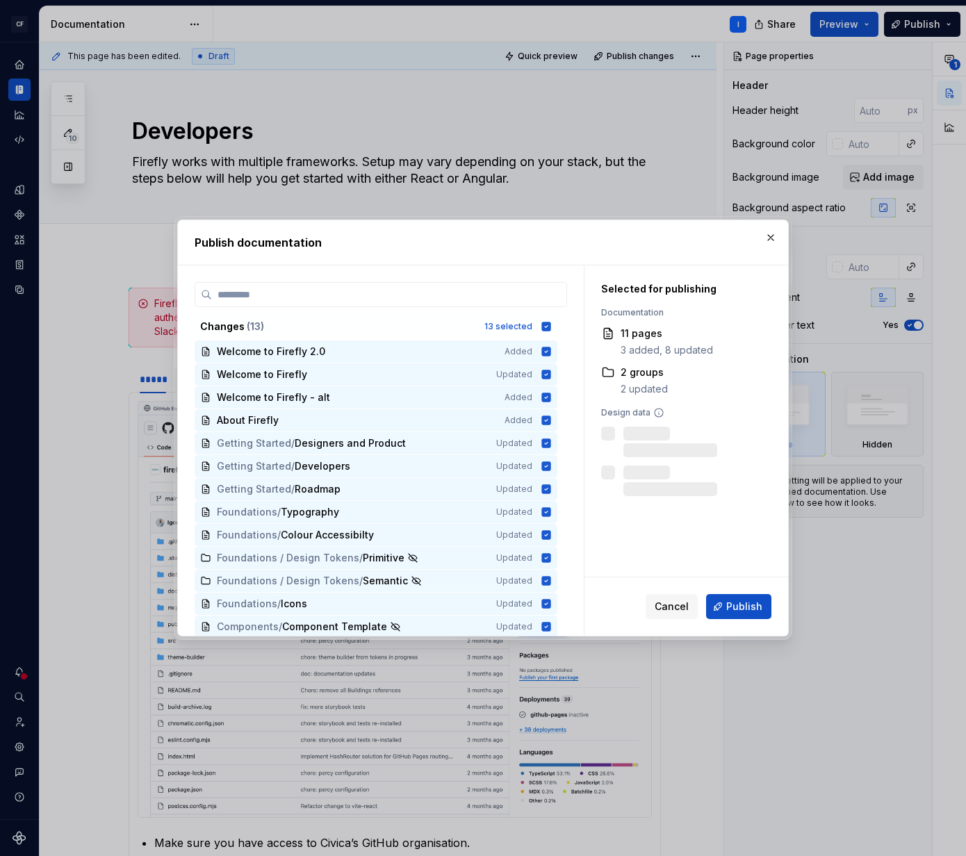
click at [743, 606] on span "Publish" at bounding box center [744, 606] width 36 height 14
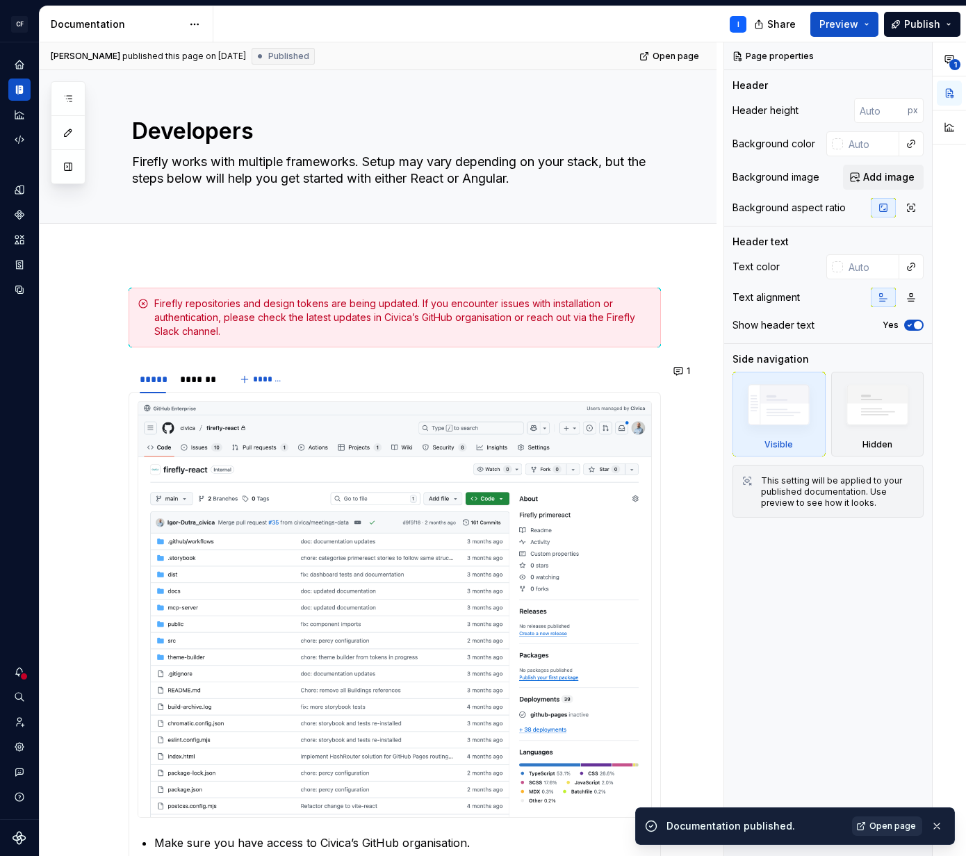
click at [897, 825] on span "Open page" at bounding box center [892, 825] width 47 height 11
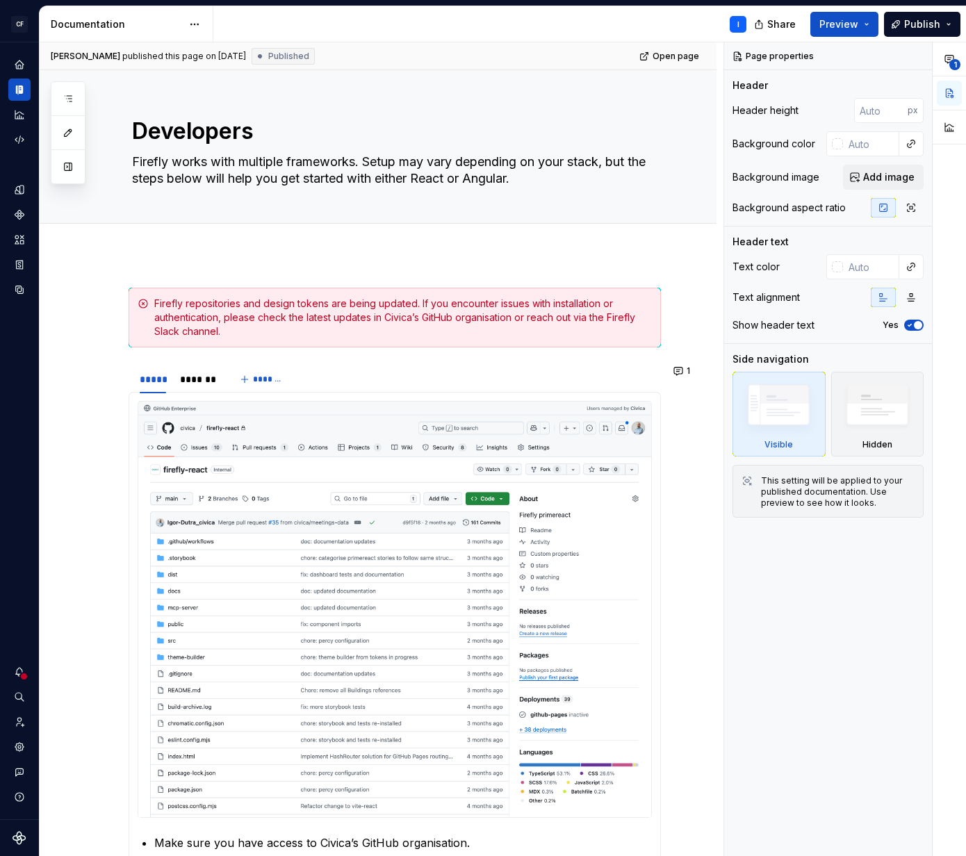
type textarea "*"
